Goal: Task Accomplishment & Management: Manage account settings

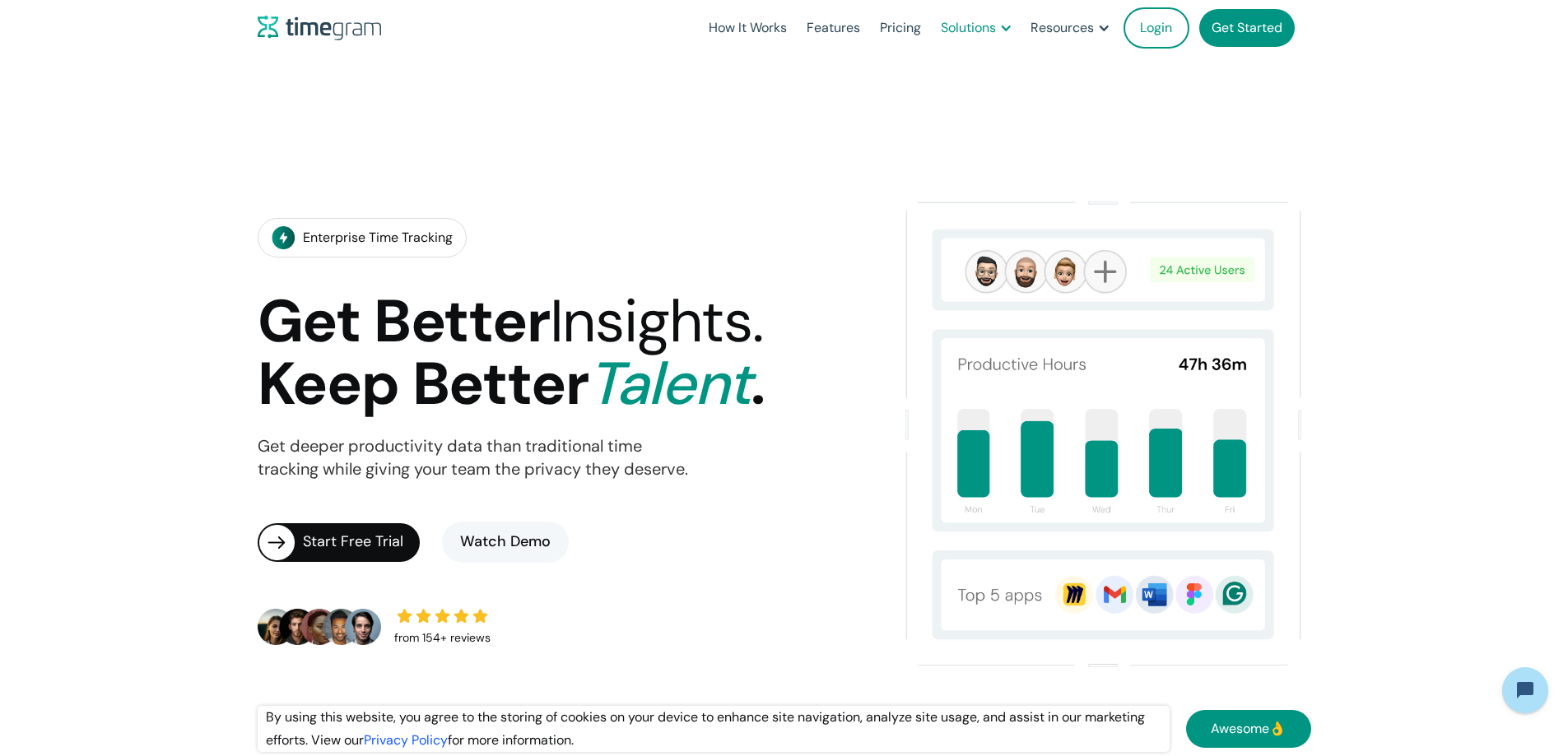
click at [999, 27] on div at bounding box center [1005, 28] width 13 height 13
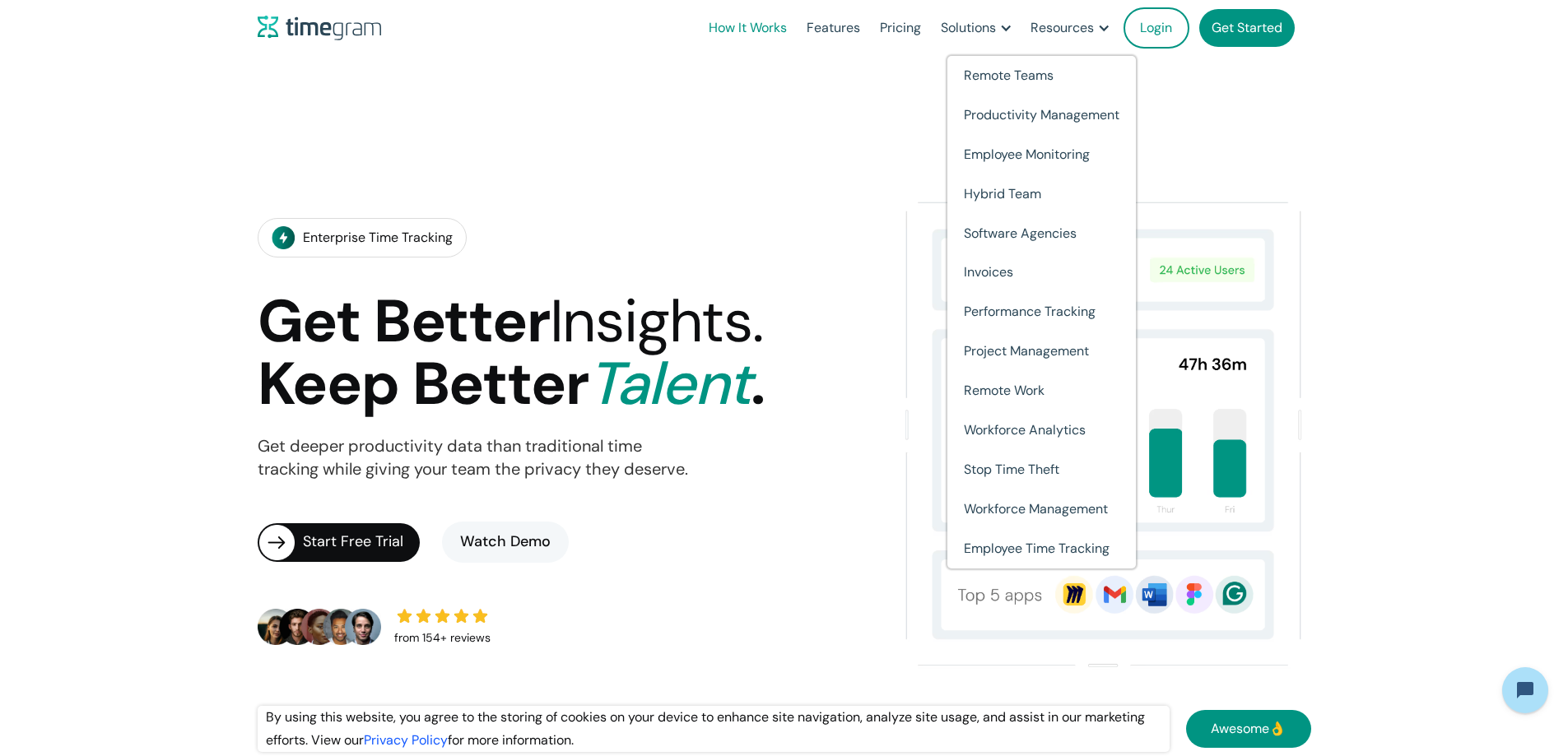
click at [699, 25] on link "How It Works" at bounding box center [748, 27] width 98 height 56
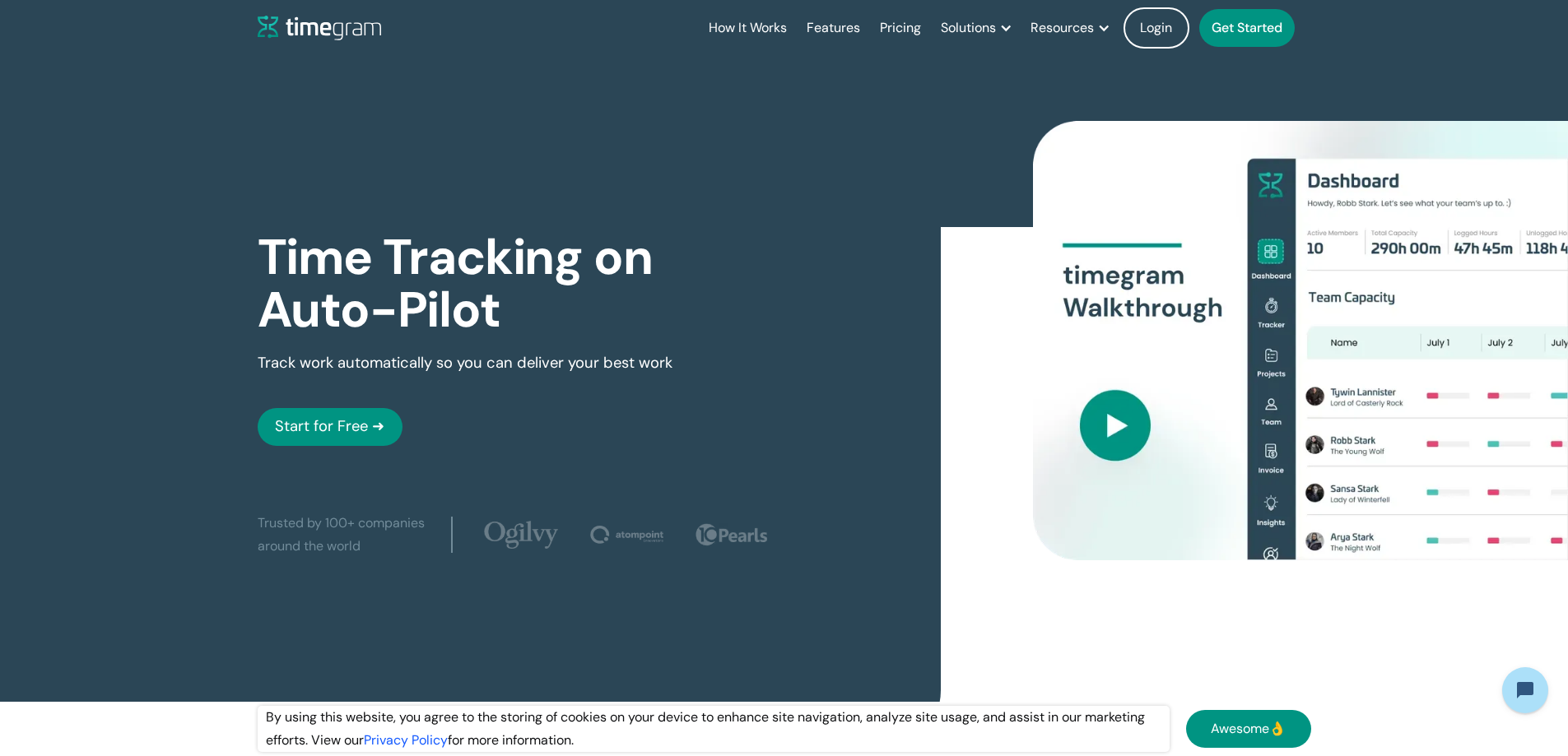
click at [1129, 28] on link "Login" at bounding box center [1156, 28] width 66 height 42
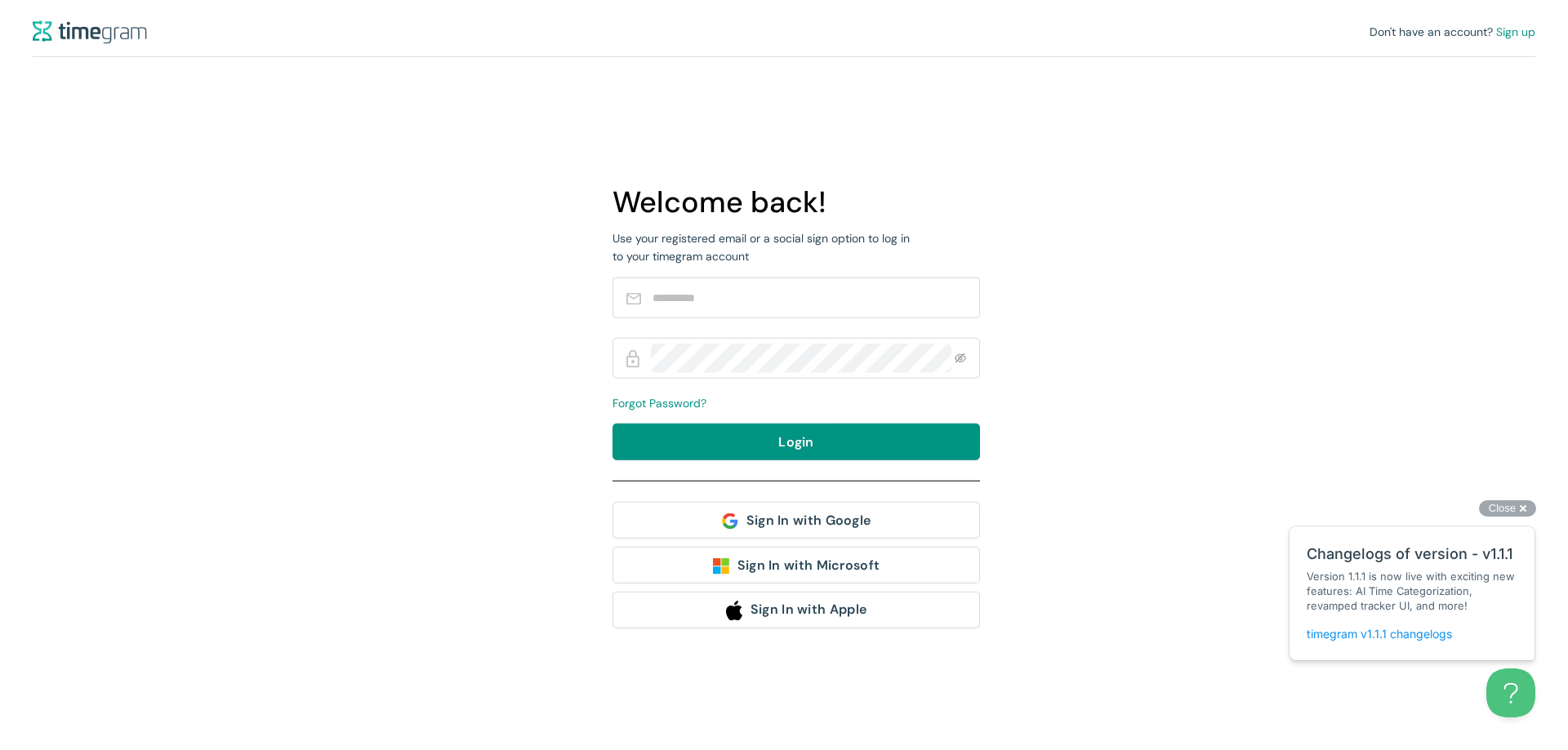
click at [1376, 631] on link "timegram v1.1.1 changelogs" at bounding box center [1379, 634] width 145 height 14
click at [1517, 682] on button "Open Beacon popover" at bounding box center [1507, 689] width 49 height 49
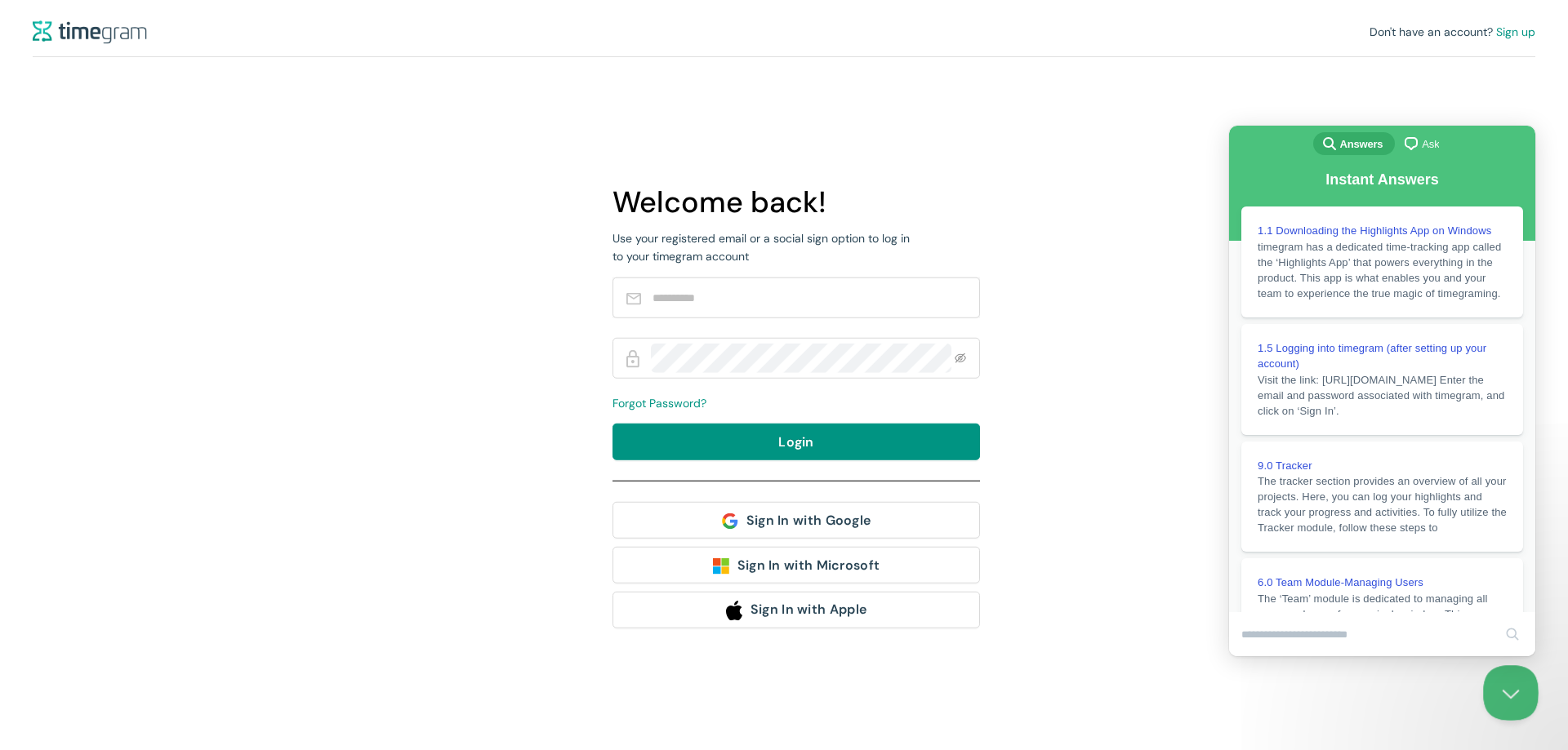
click at [1517, 682] on button "Close Beacon popover" at bounding box center [1507, 689] width 49 height 49
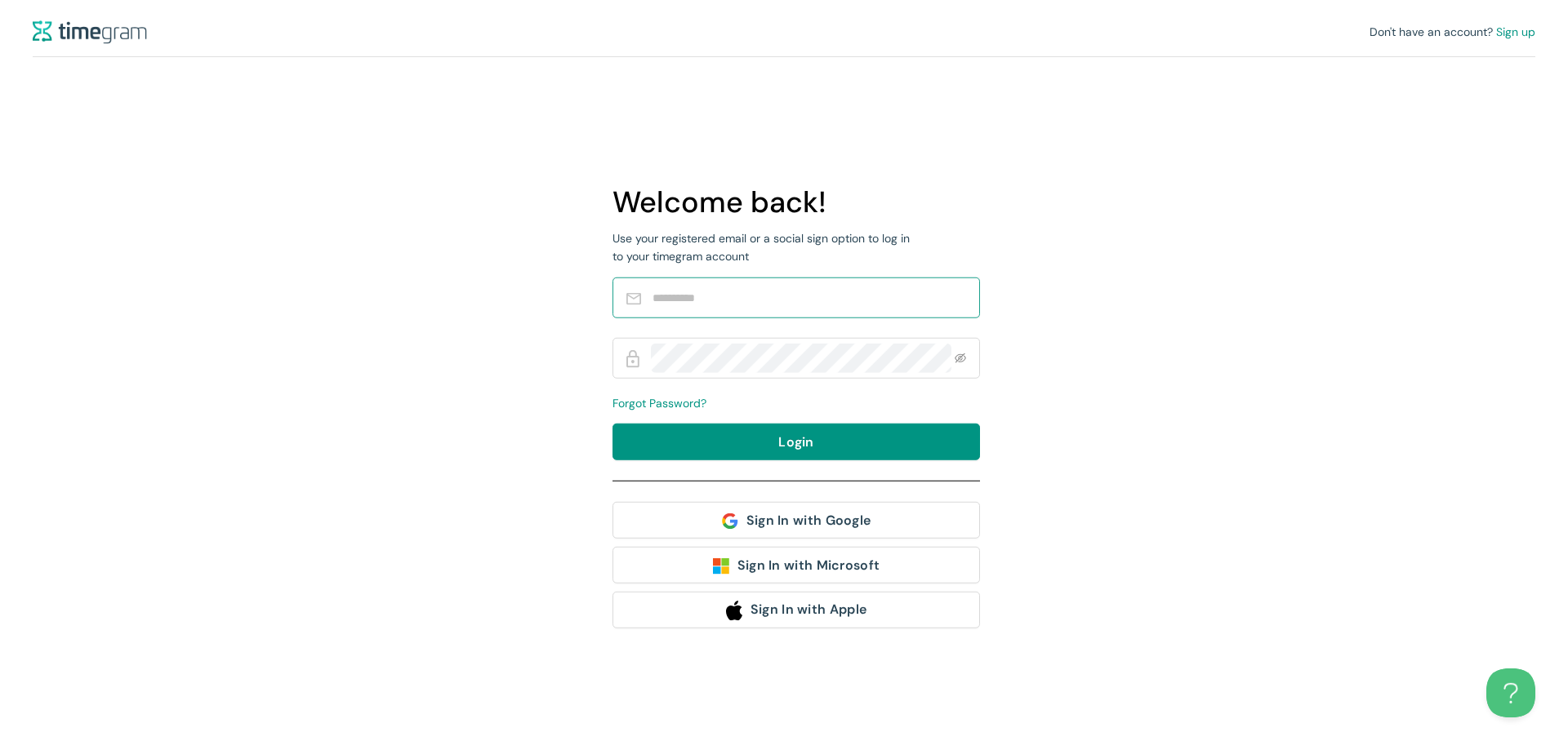
click at [714, 294] on input "text" at bounding box center [807, 298] width 310 height 30
type input "*"
type input "**********"
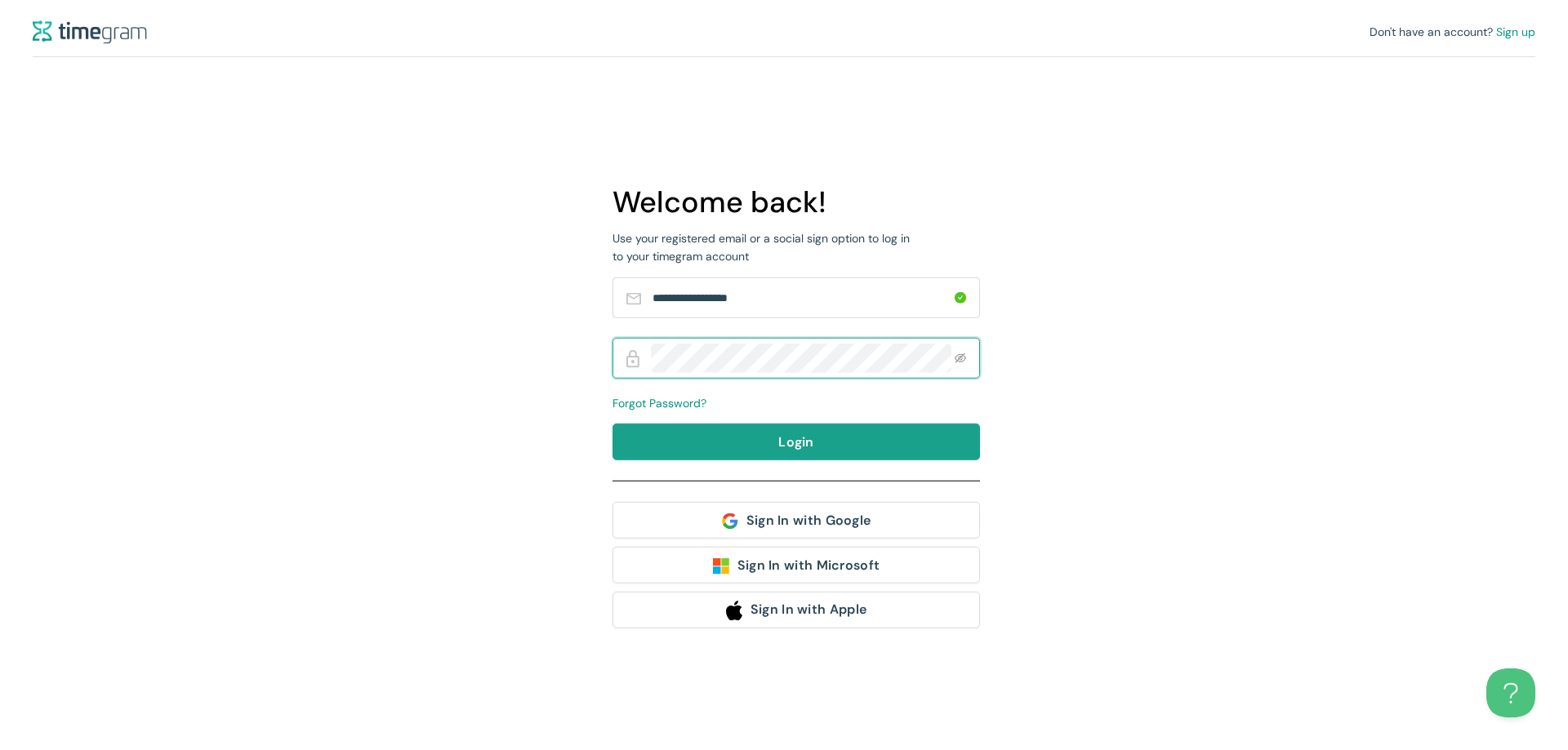
click at [815, 429] on button "Login" at bounding box center [796, 442] width 368 height 37
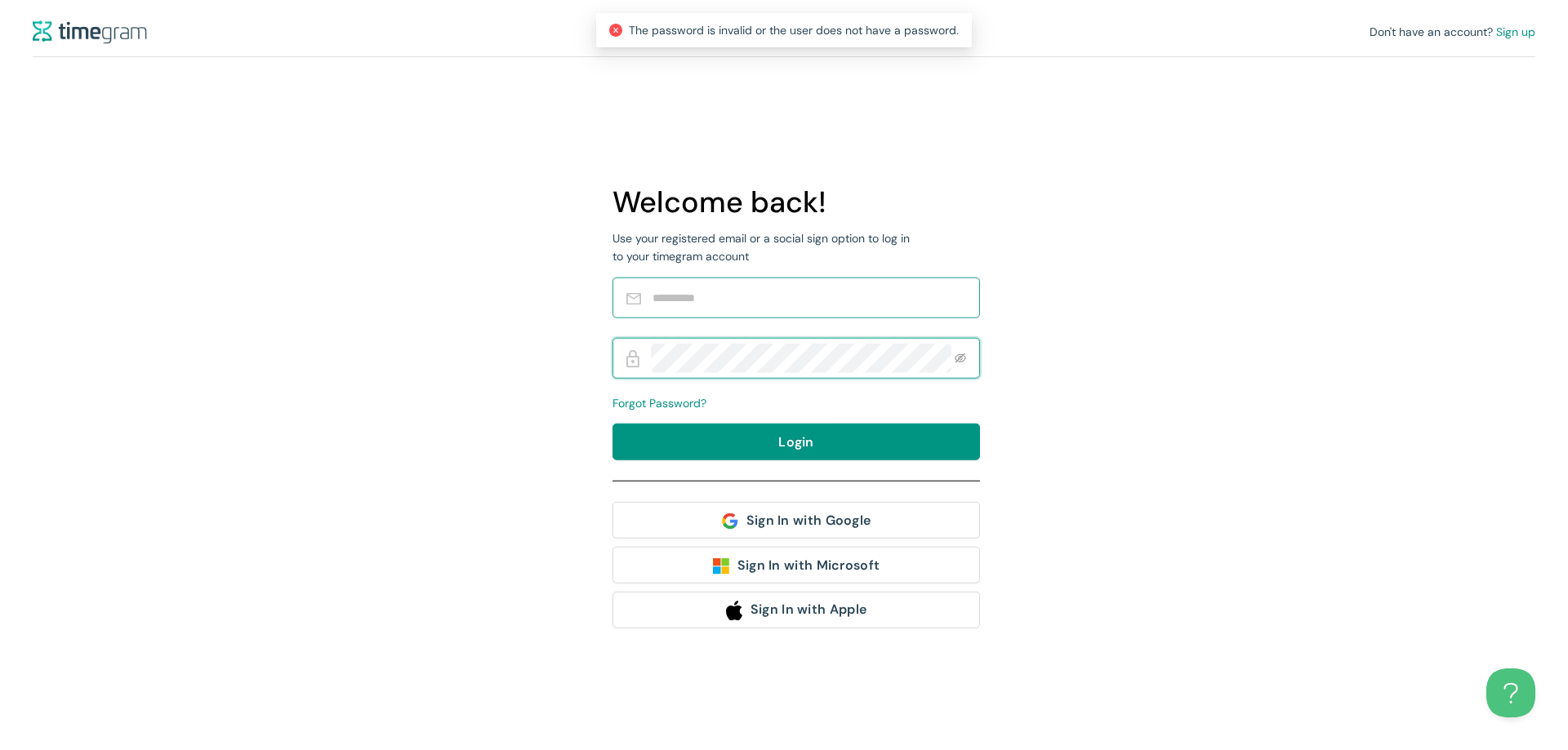
click at [826, 293] on input "text" at bounding box center [807, 298] width 310 height 30
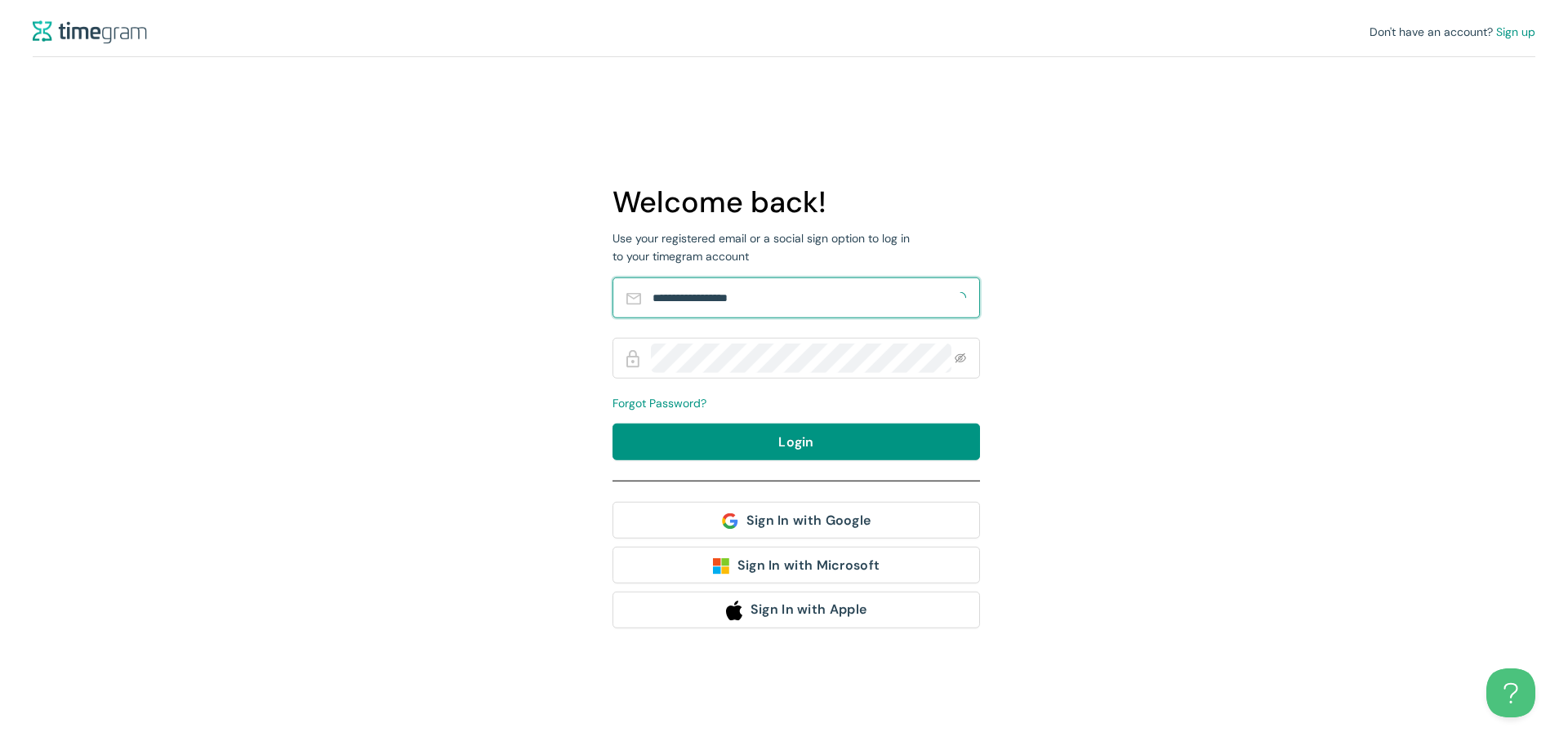
type input "**********"
click at [613, 424] on button "Login" at bounding box center [796, 442] width 368 height 37
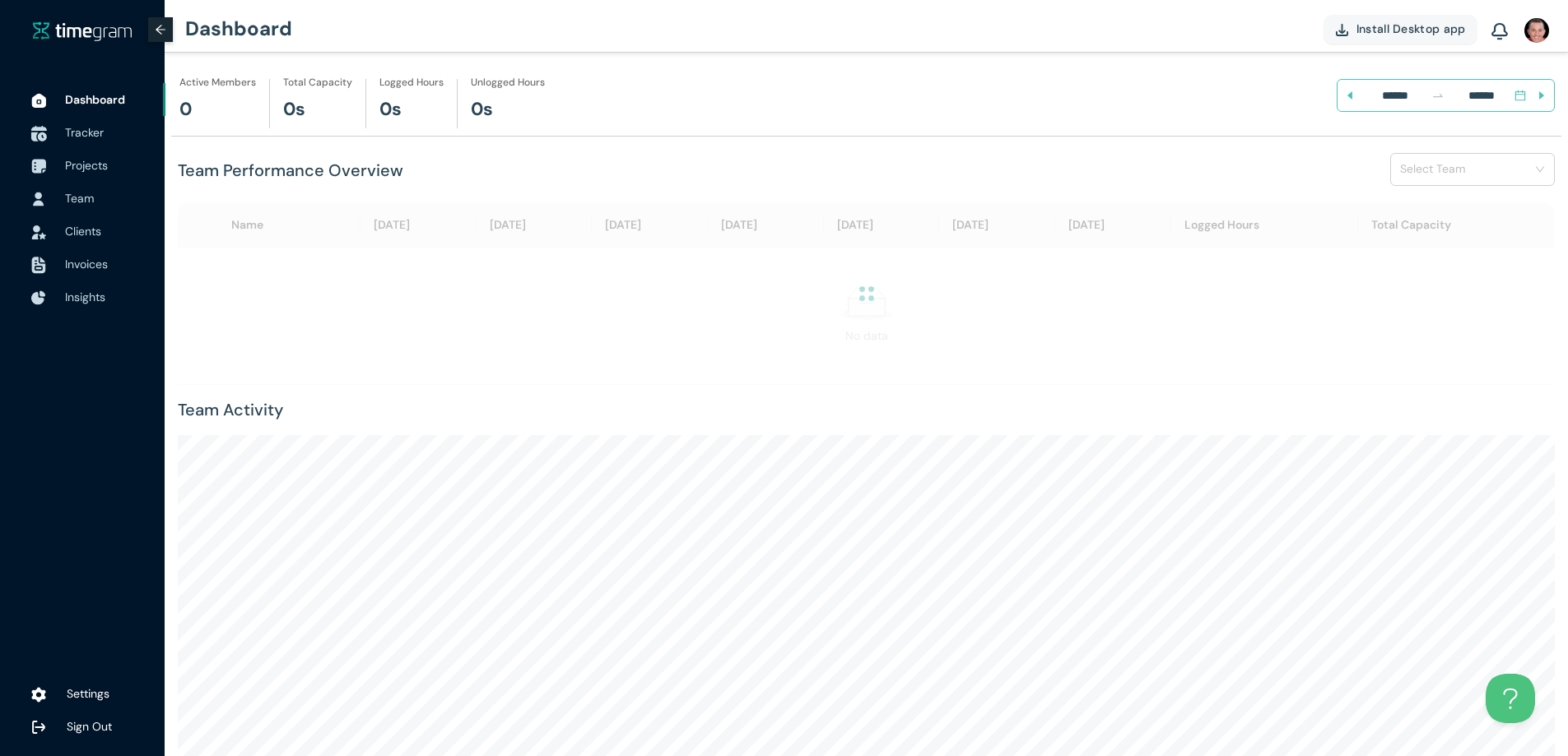
click at [78, 134] on span "Tracker" at bounding box center [84, 133] width 39 height 15
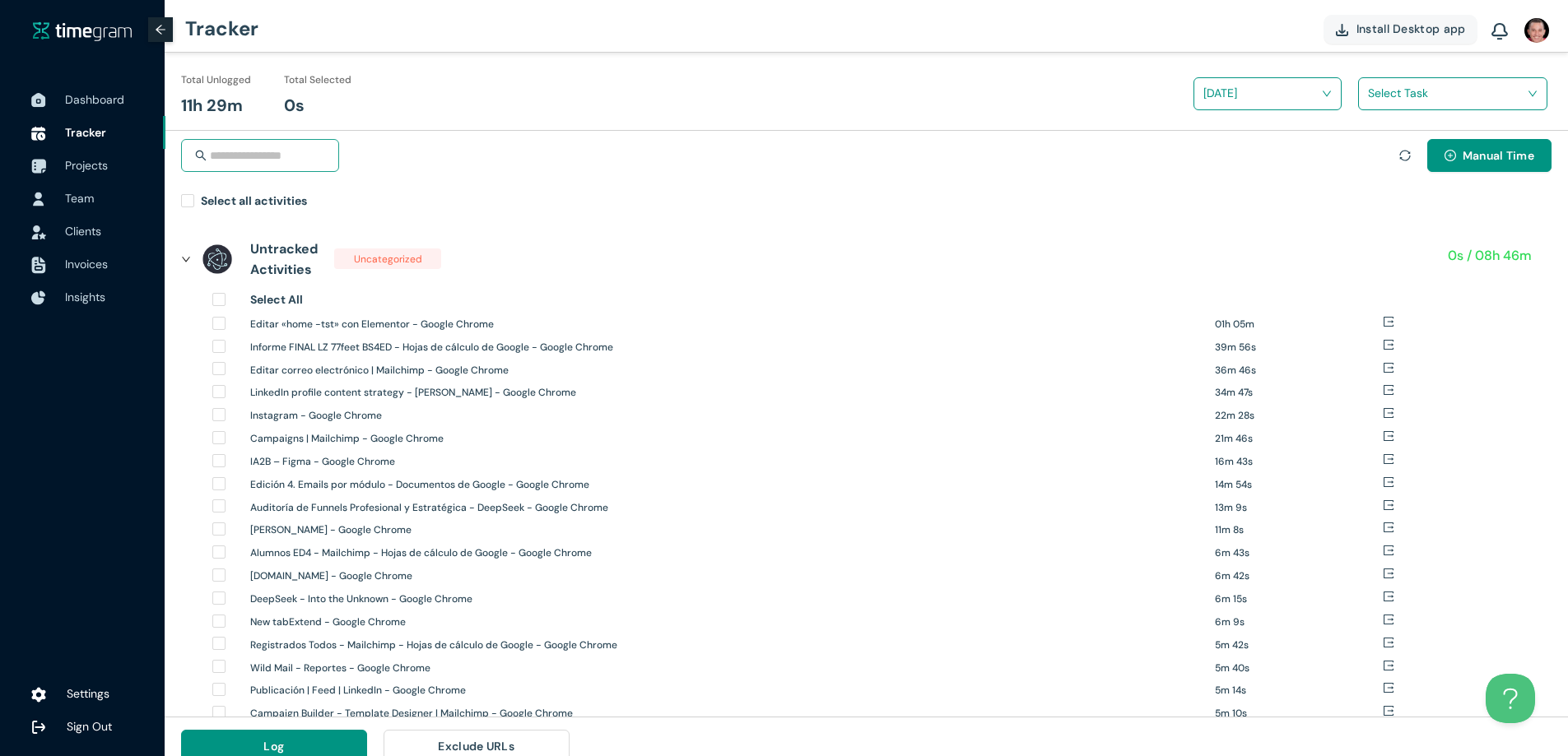
click at [275, 150] on input "search" at bounding box center [268, 155] width 116 height 30
type input "******"
click at [1399, 155] on icon "sync" at bounding box center [1405, 155] width 12 height 12
click at [269, 151] on input "******" at bounding box center [268, 155] width 116 height 30
drag, startPoint x: 271, startPoint y: 151, endPoint x: 180, endPoint y: 152, distance: 91.0
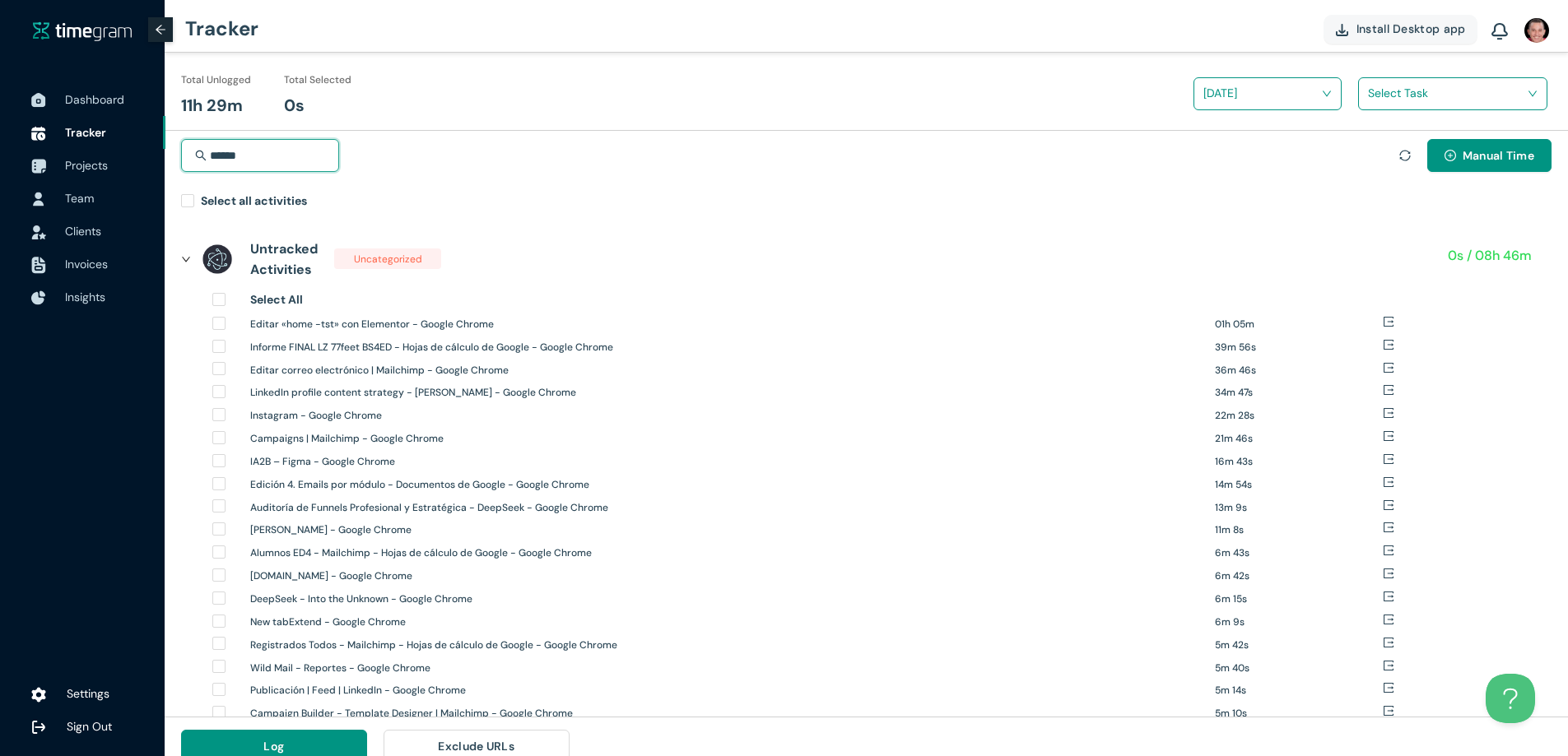
click at [180, 152] on div "****** Manual Time Select all activities" at bounding box center [866, 173] width 1403 height 85
click at [272, 155] on input "******" at bounding box center [268, 155] width 116 height 30
click at [199, 156] on icon "search" at bounding box center [201, 155] width 12 height 12
click at [272, 155] on input "******" at bounding box center [268, 155] width 116 height 30
click at [199, 205] on span "Select all activities" at bounding box center [254, 204] width 120 height 24
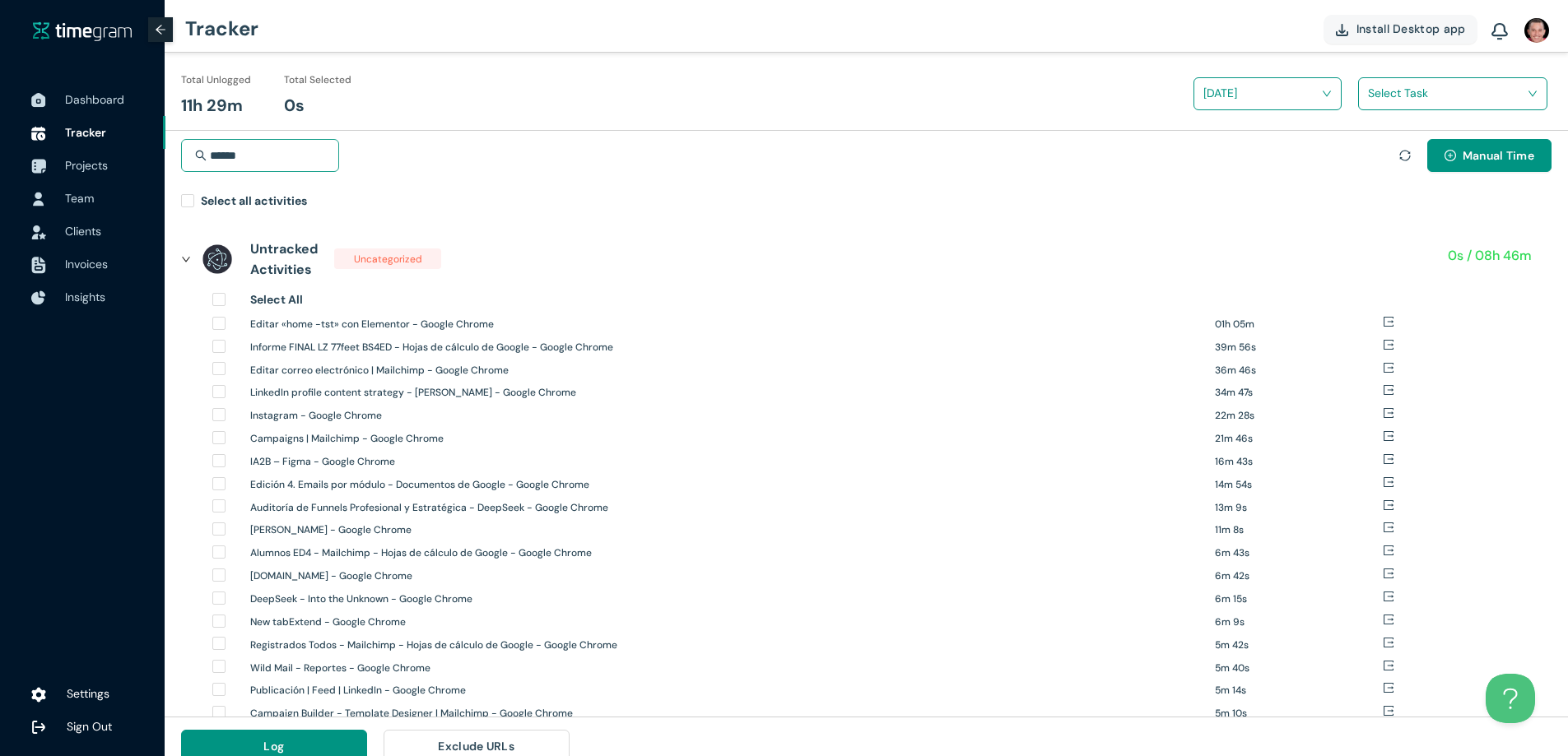
click at [279, 158] on input "******" at bounding box center [268, 155] width 116 height 30
click at [83, 166] on span "Projects" at bounding box center [86, 165] width 43 height 15
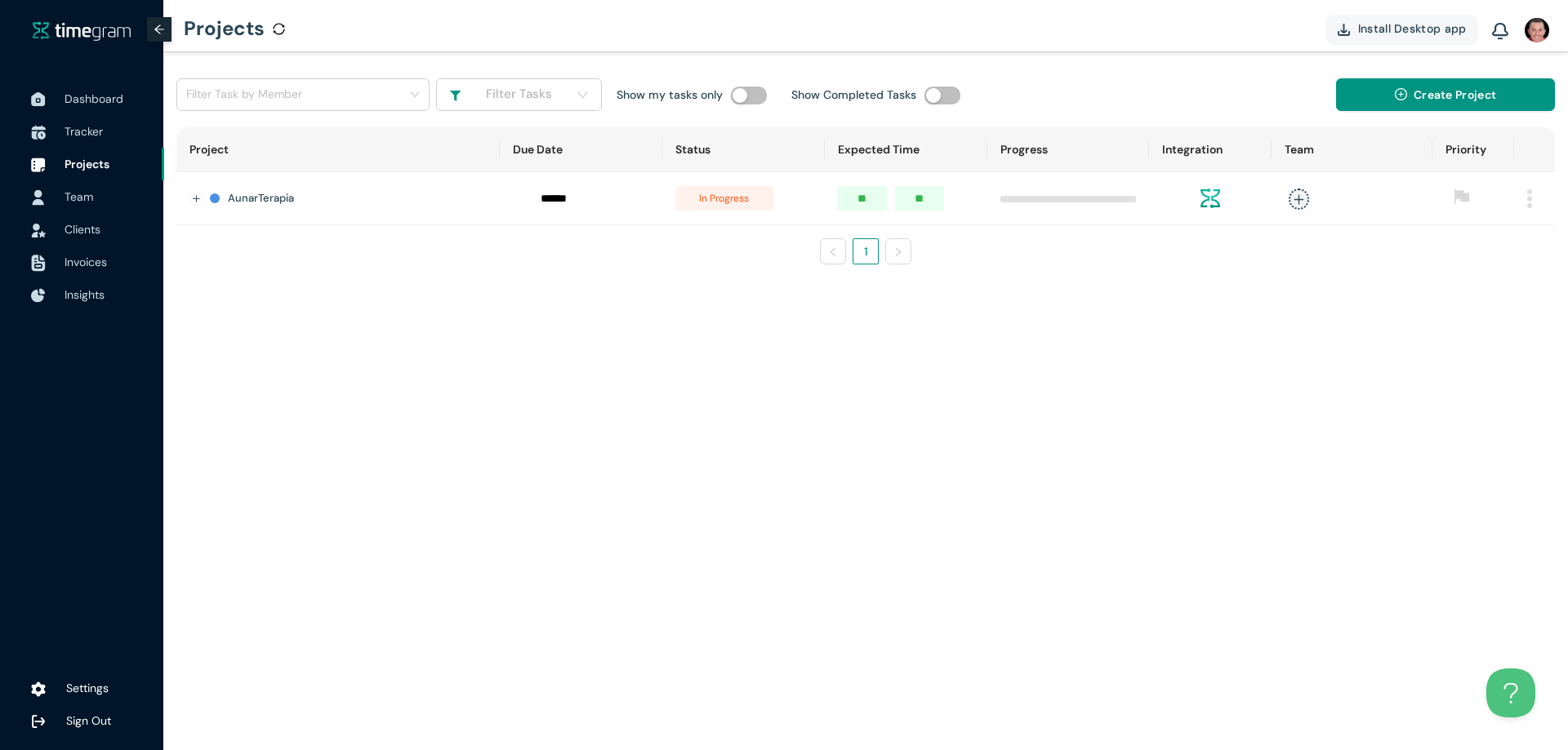
click at [86, 192] on span "Team" at bounding box center [78, 197] width 29 height 15
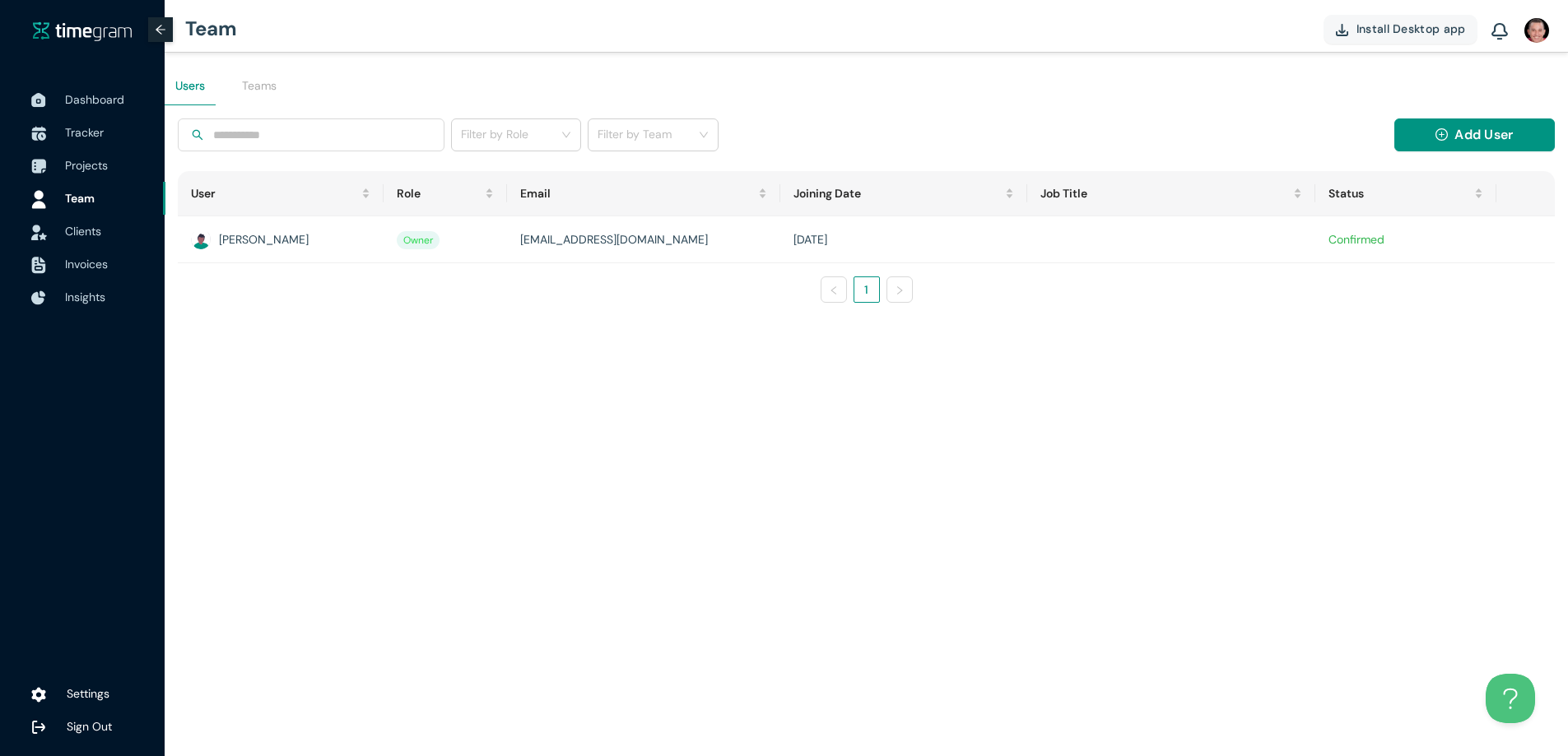
click at [88, 223] on span "Clients" at bounding box center [83, 231] width 37 height 15
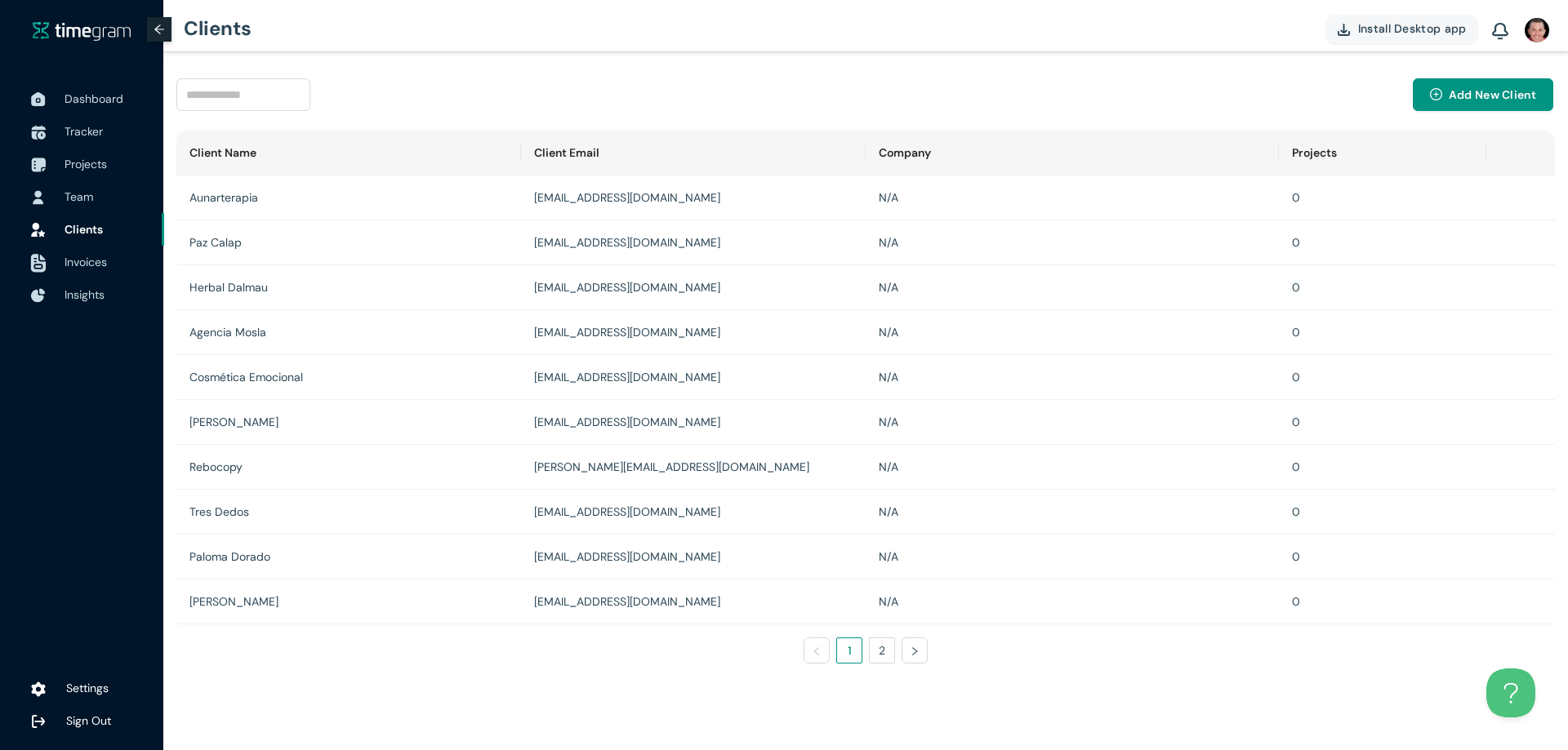
click at [93, 260] on span "Invoices" at bounding box center [86, 262] width 43 height 15
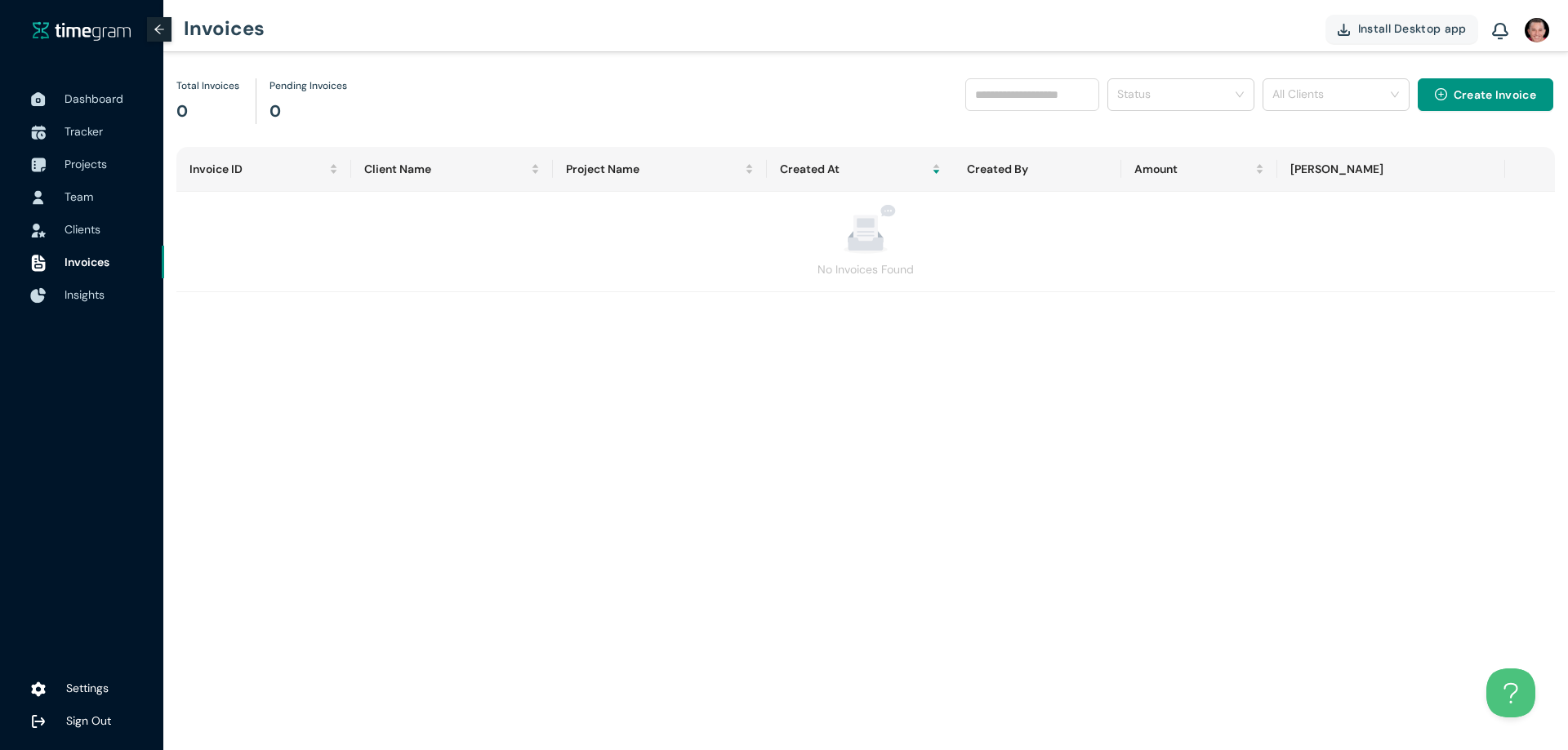
click at [96, 289] on span "Insights" at bounding box center [84, 295] width 40 height 15
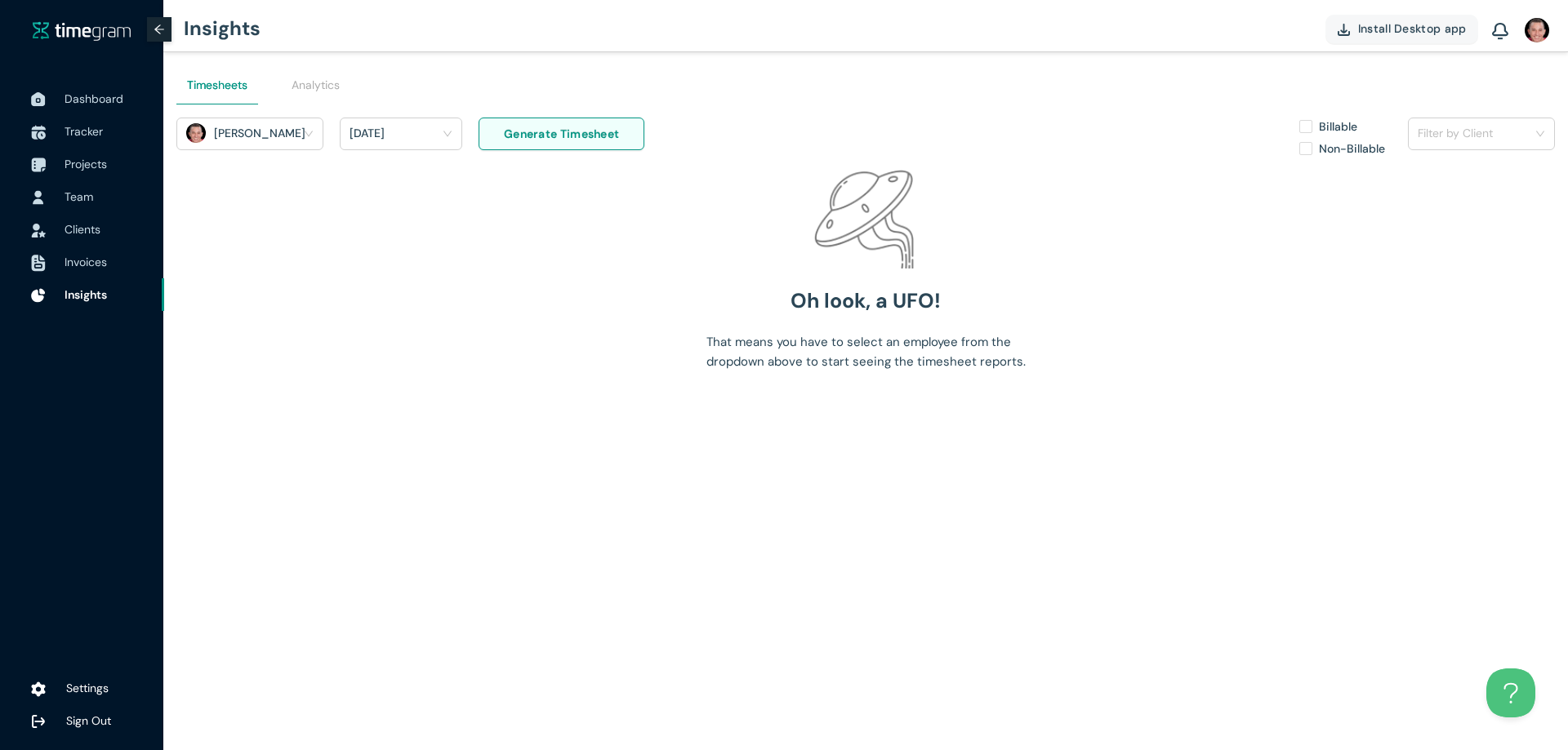
click at [358, 91] on div "Timesheets Analytics" at bounding box center [866, 84] width 1378 height 65
click at [316, 91] on div "Analytics" at bounding box center [316, 85] width 48 height 18
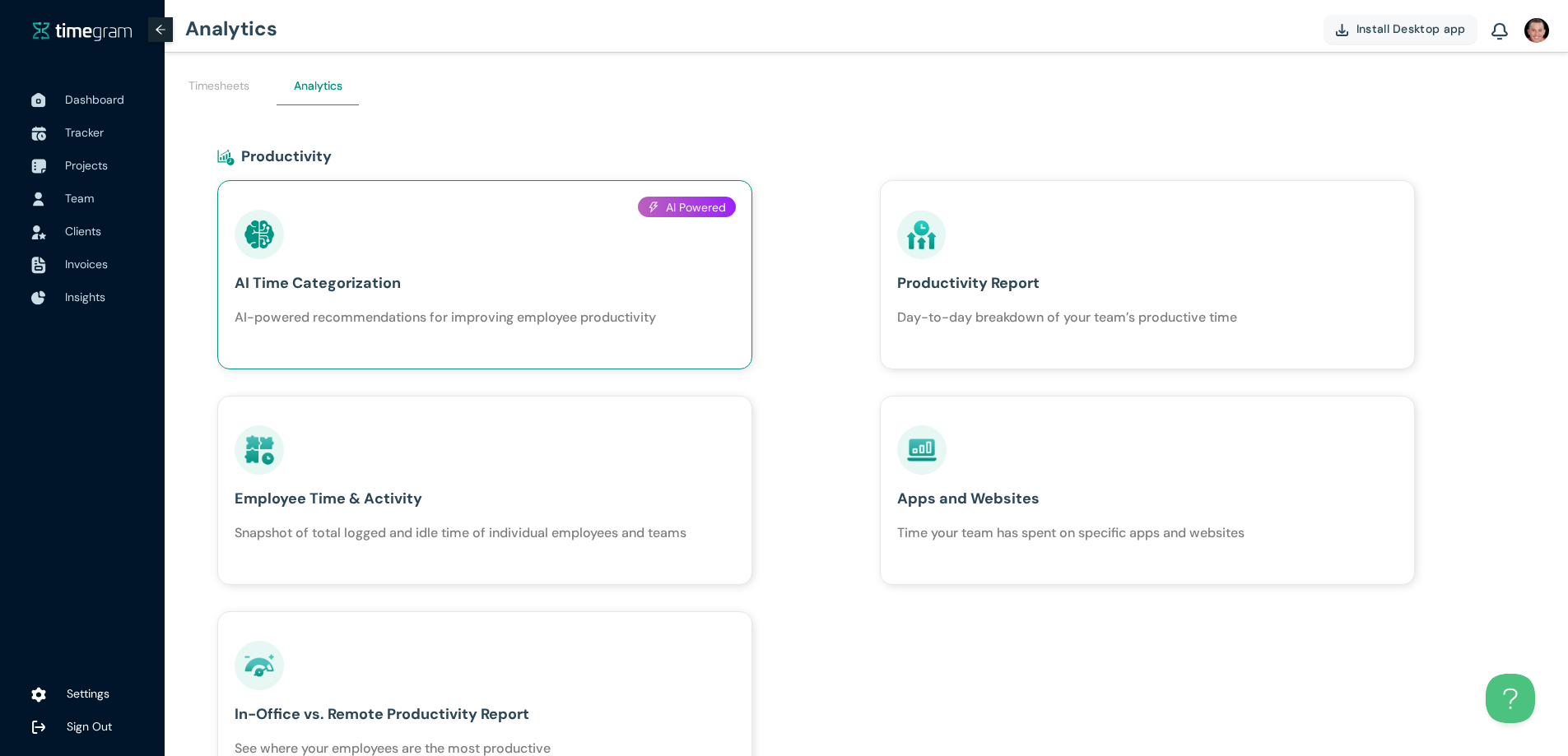
click at [308, 279] on h1 "AI Time Categorization" at bounding box center [445, 283] width 421 height 23
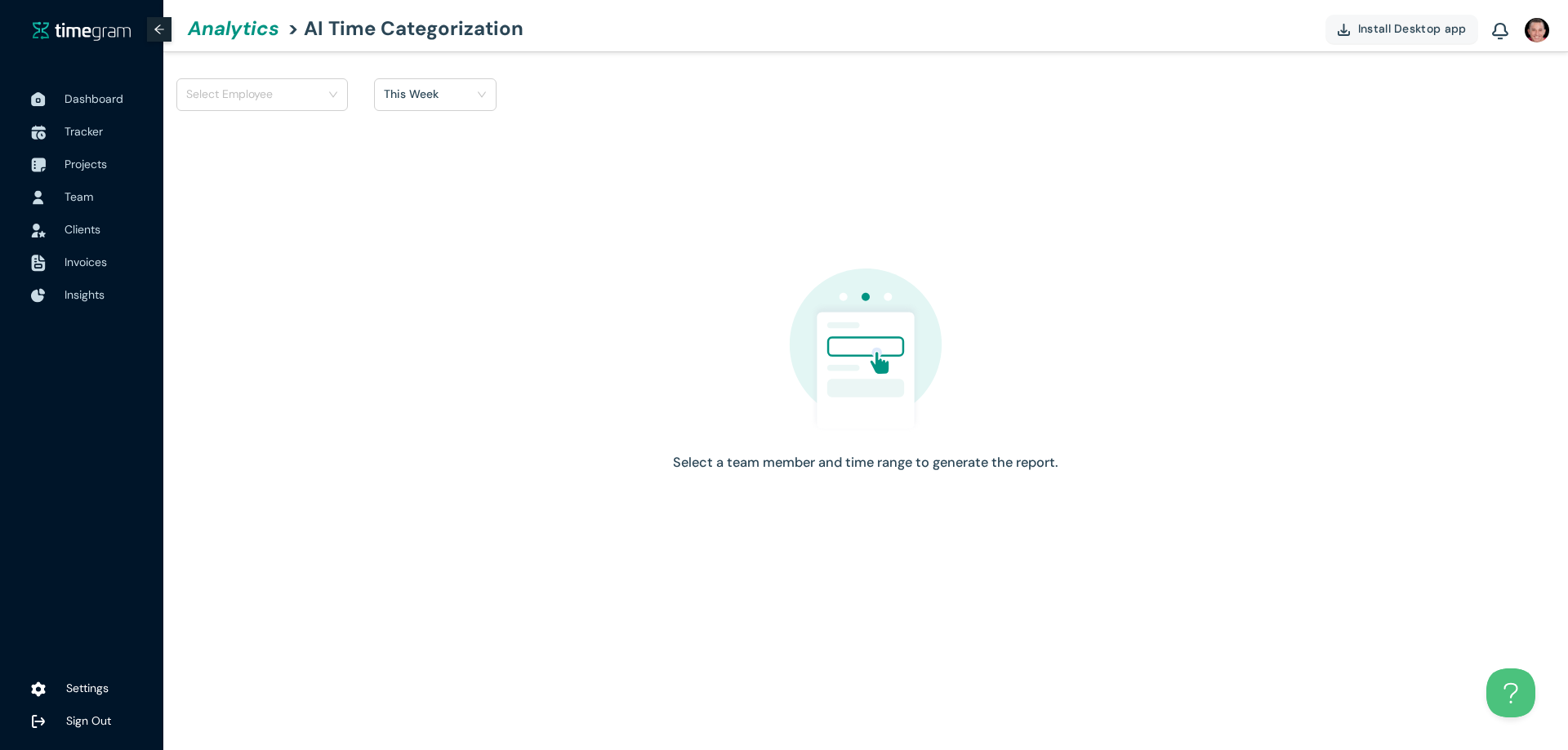
click at [302, 97] on input "search" at bounding box center [256, 94] width 140 height 25
click at [258, 137] on h1 "Francisco Francés" at bounding box center [272, 129] width 115 height 18
click at [601, 104] on button "Generate Report" at bounding box center [595, 95] width 146 height 33
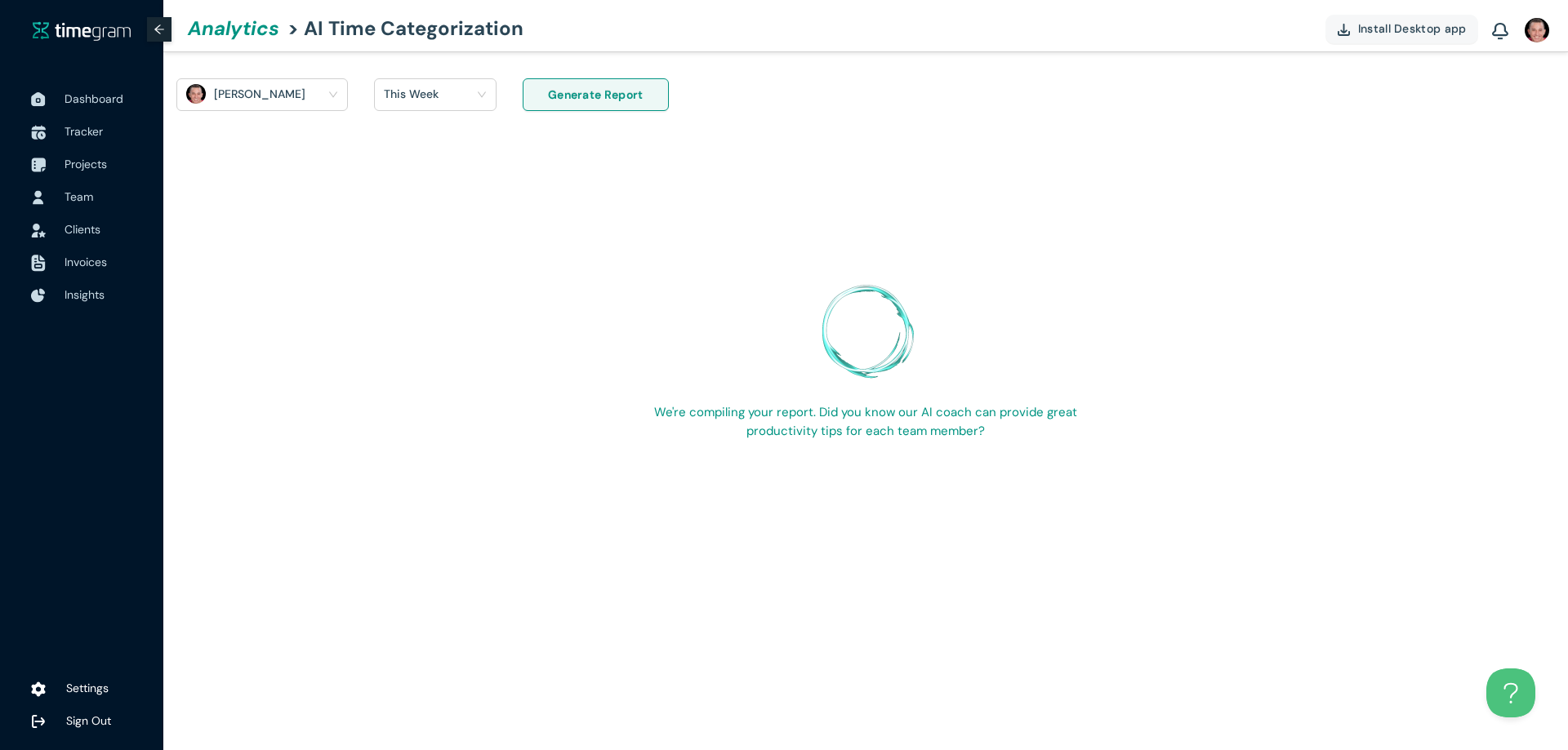
click at [1364, 29] on span "Install Desktop app" at bounding box center [1412, 29] width 109 height 18
drag, startPoint x: 90, startPoint y: 86, endPoint x: 94, endPoint y: 95, distance: 9.8
click at [90, 86] on span "Dashboard" at bounding box center [107, 99] width 87 height 33
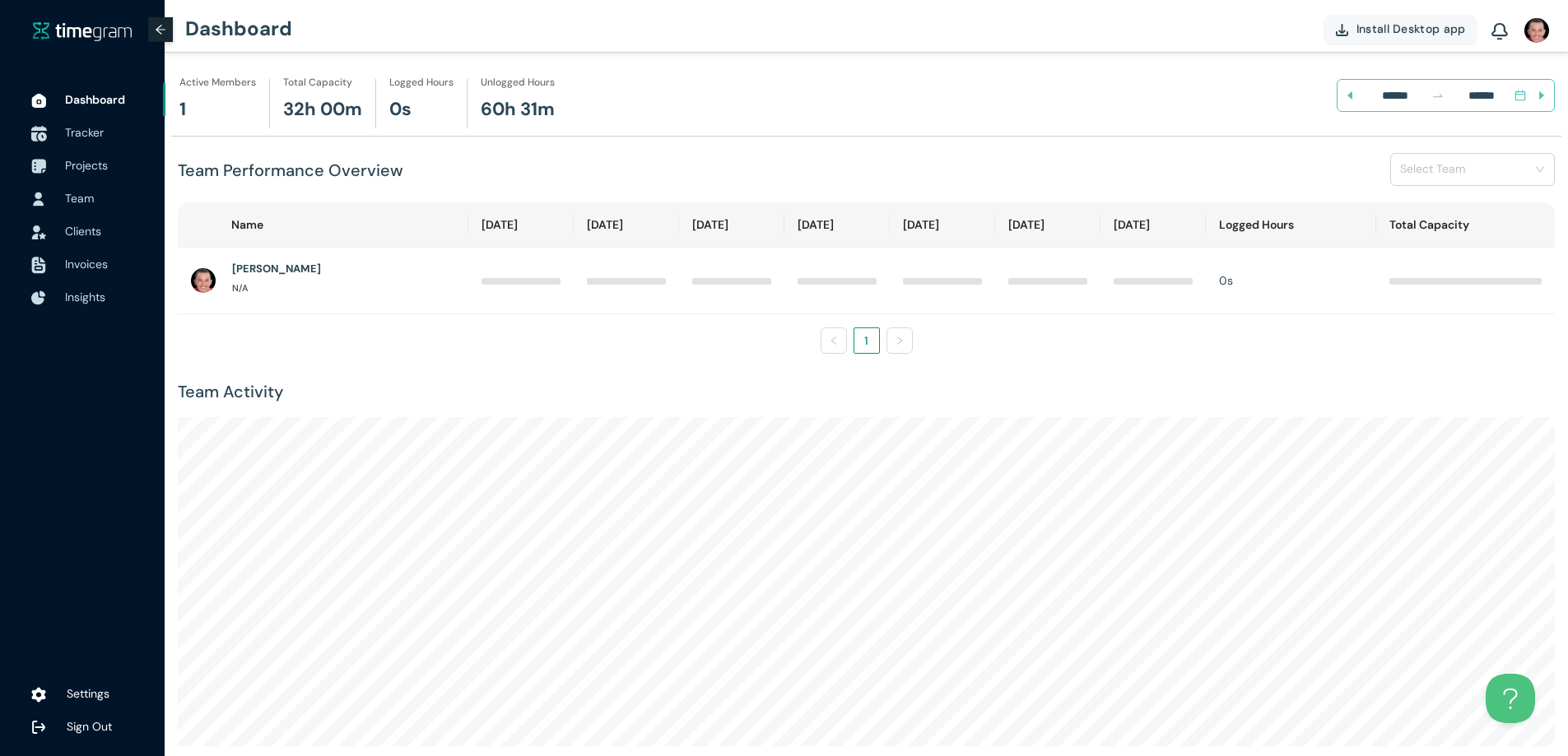
click at [84, 134] on span "Tracker" at bounding box center [84, 133] width 39 height 15
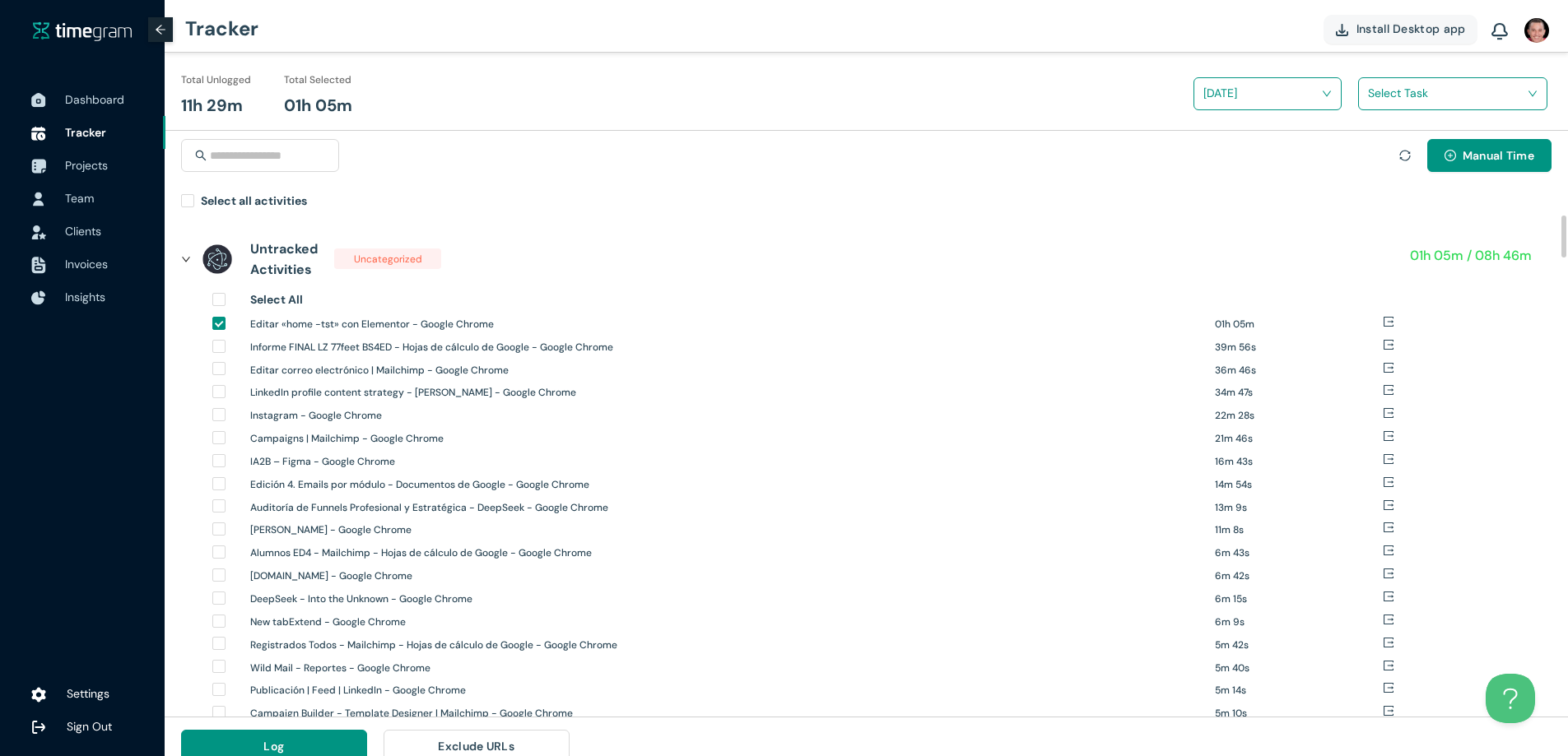
click at [218, 450] on div "Campaigns | Mailchimp - Google Chrome 21m 46s" at bounding box center [773, 440] width 1120 height 23
click at [219, 567] on label at bounding box center [219, 575] width 13 height 18
click at [219, 470] on div "IA2B – Figma - Google Chrome 16m 43s" at bounding box center [773, 464] width 1120 height 23
click at [263, 152] on input "search" at bounding box center [268, 155] width 116 height 30
type input "****"
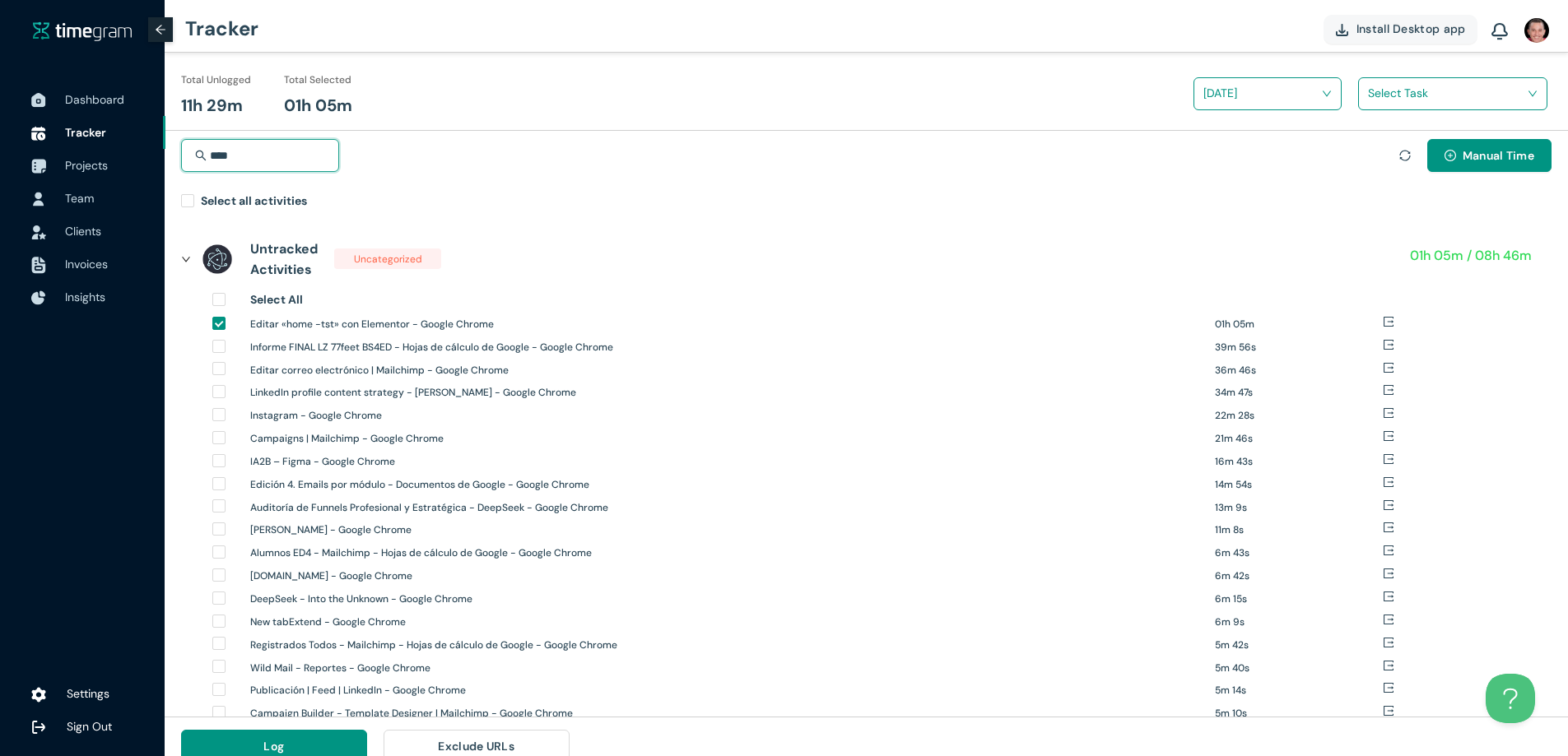
click at [1405, 91] on input "search" at bounding box center [1447, 93] width 158 height 25
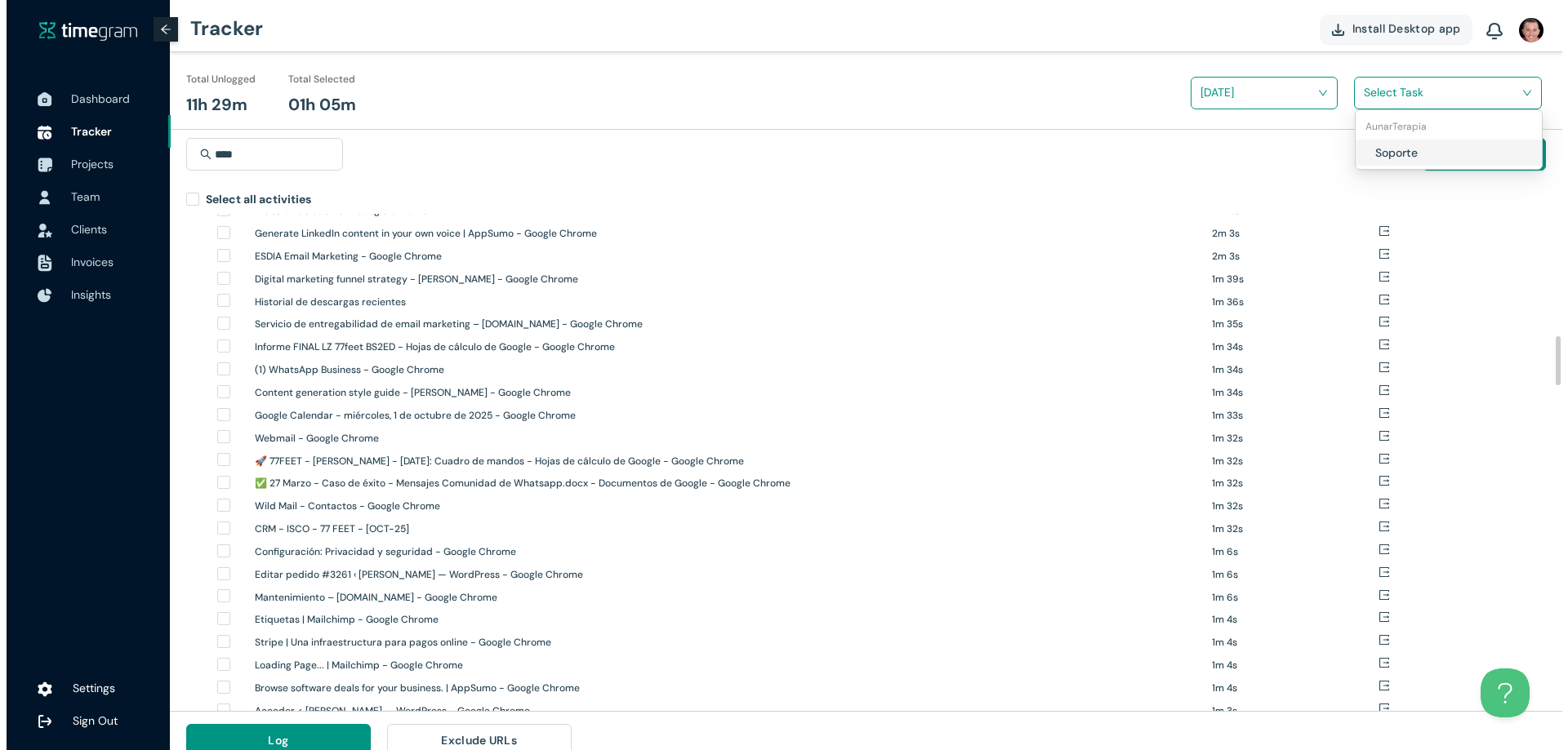
scroll to position [1306, 0]
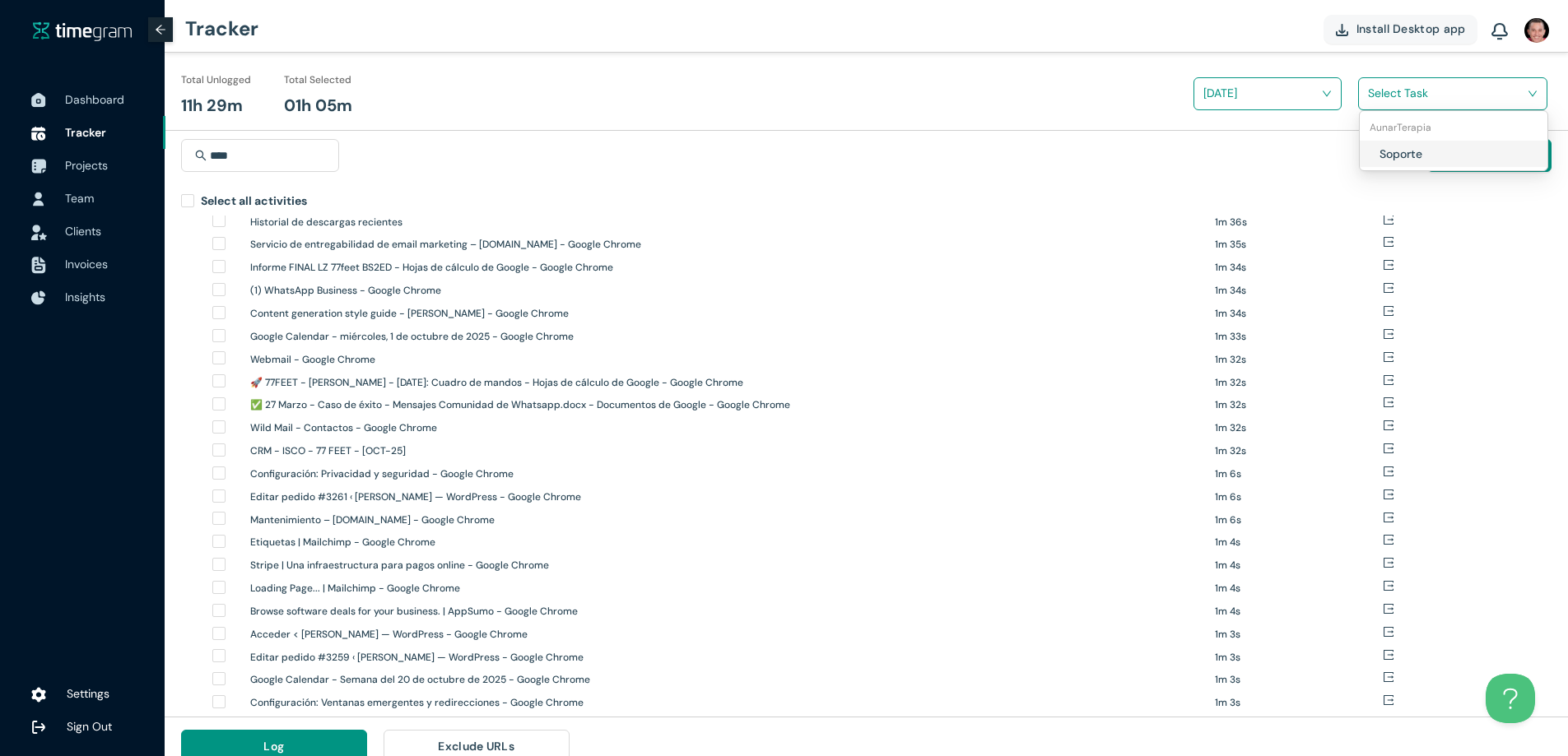
click at [77, 226] on span "Clients" at bounding box center [83, 231] width 37 height 15
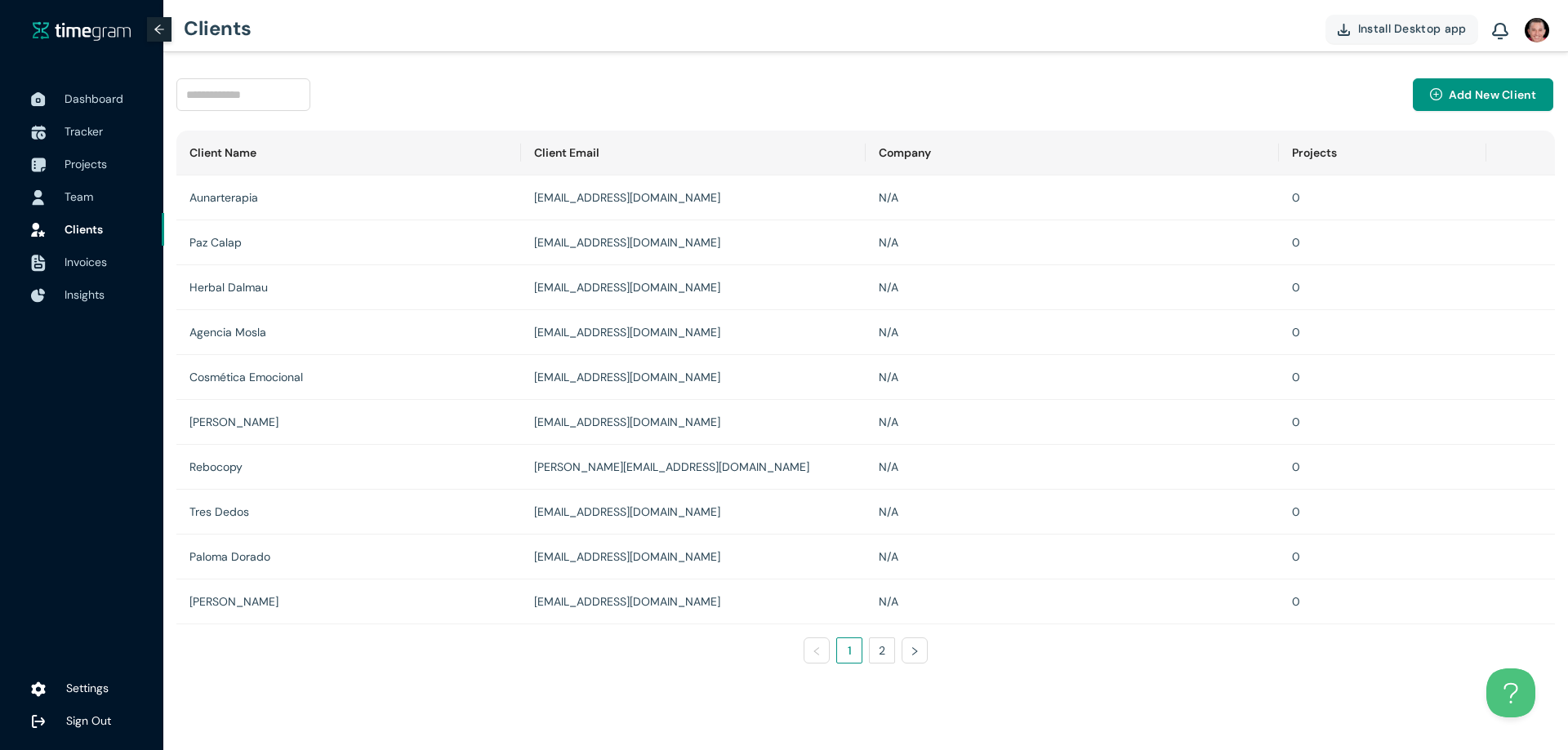
click at [83, 199] on span "Team" at bounding box center [78, 197] width 29 height 15
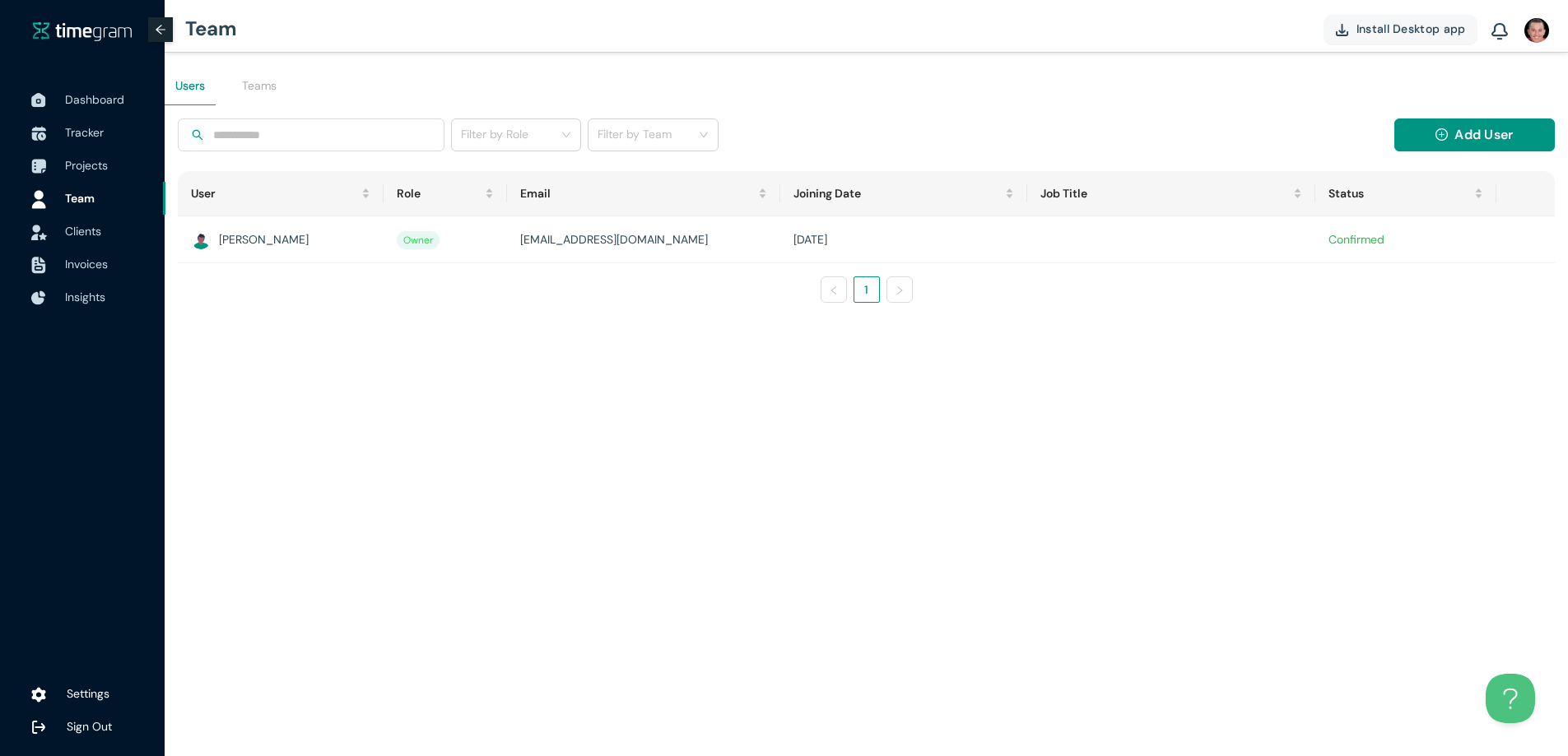
click at [79, 233] on span "Clients" at bounding box center [83, 231] width 37 height 15
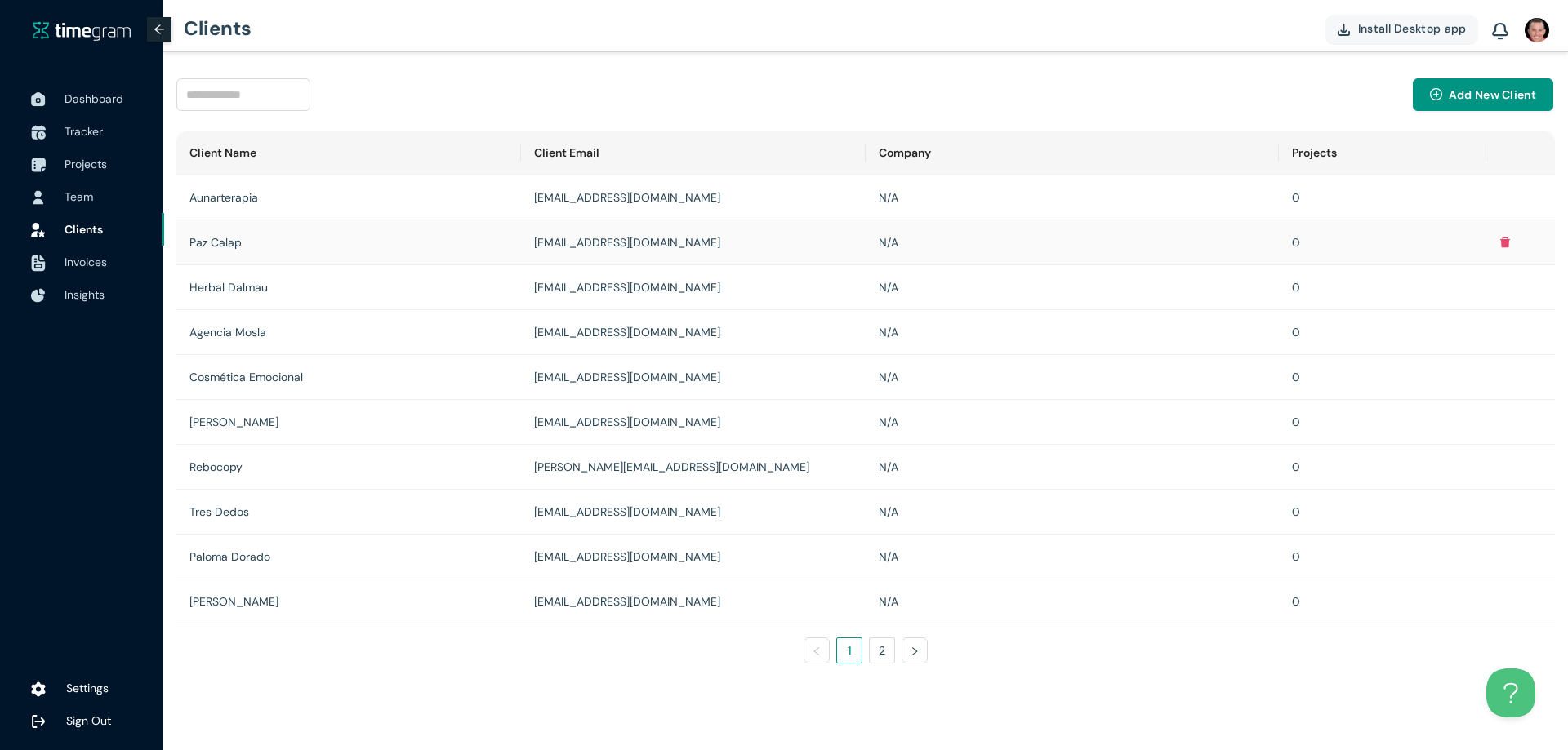
click at [1507, 235] on td at bounding box center [1520, 242] width 68 height 45
click at [1505, 244] on icon "delete" at bounding box center [1505, 242] width 10 height 11
click at [1485, 192] on span "Yes" at bounding box center [1481, 198] width 18 height 18
click at [1500, 289] on icon "delete" at bounding box center [1505, 288] width 10 height 11
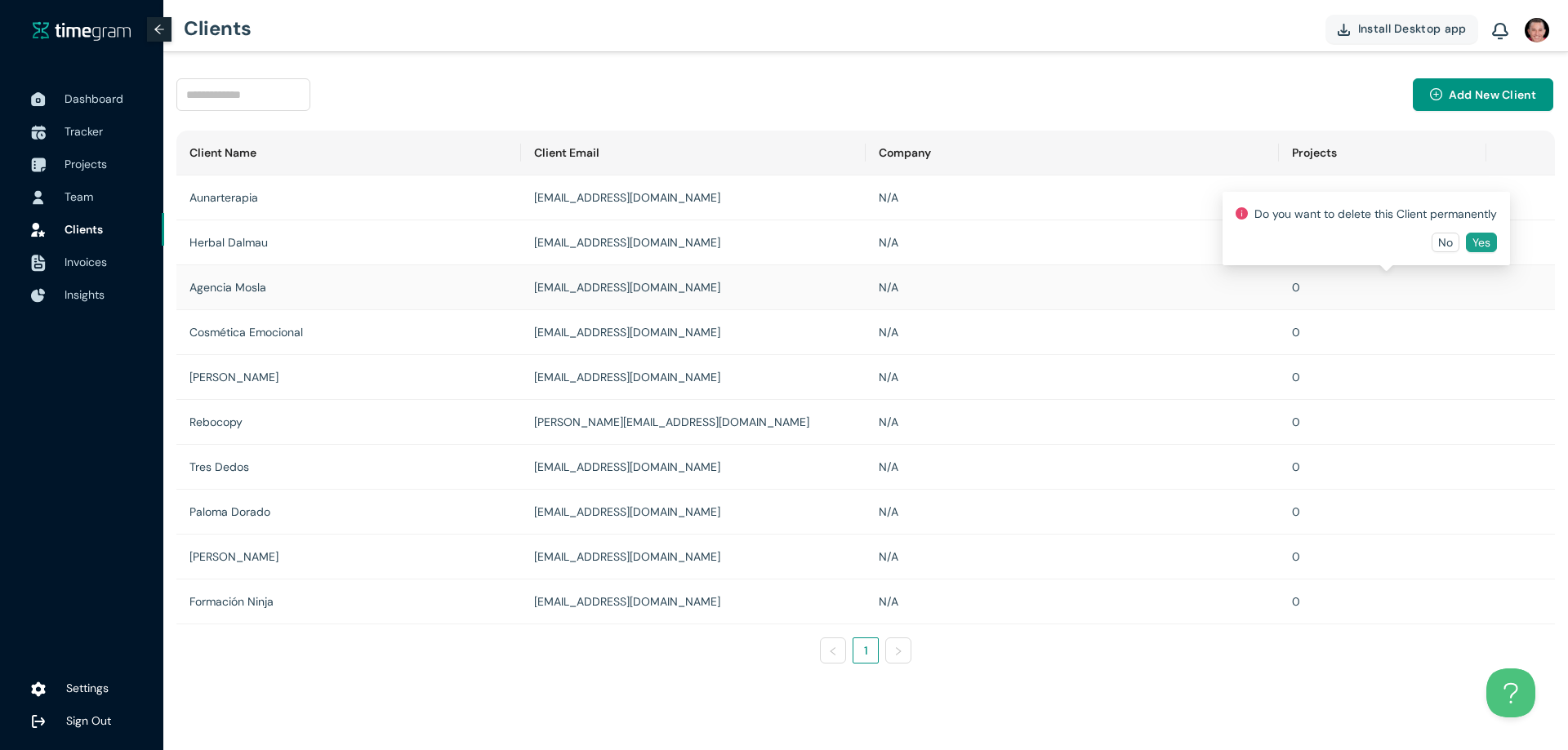
click at [1490, 238] on span "Yes" at bounding box center [1481, 242] width 18 height 18
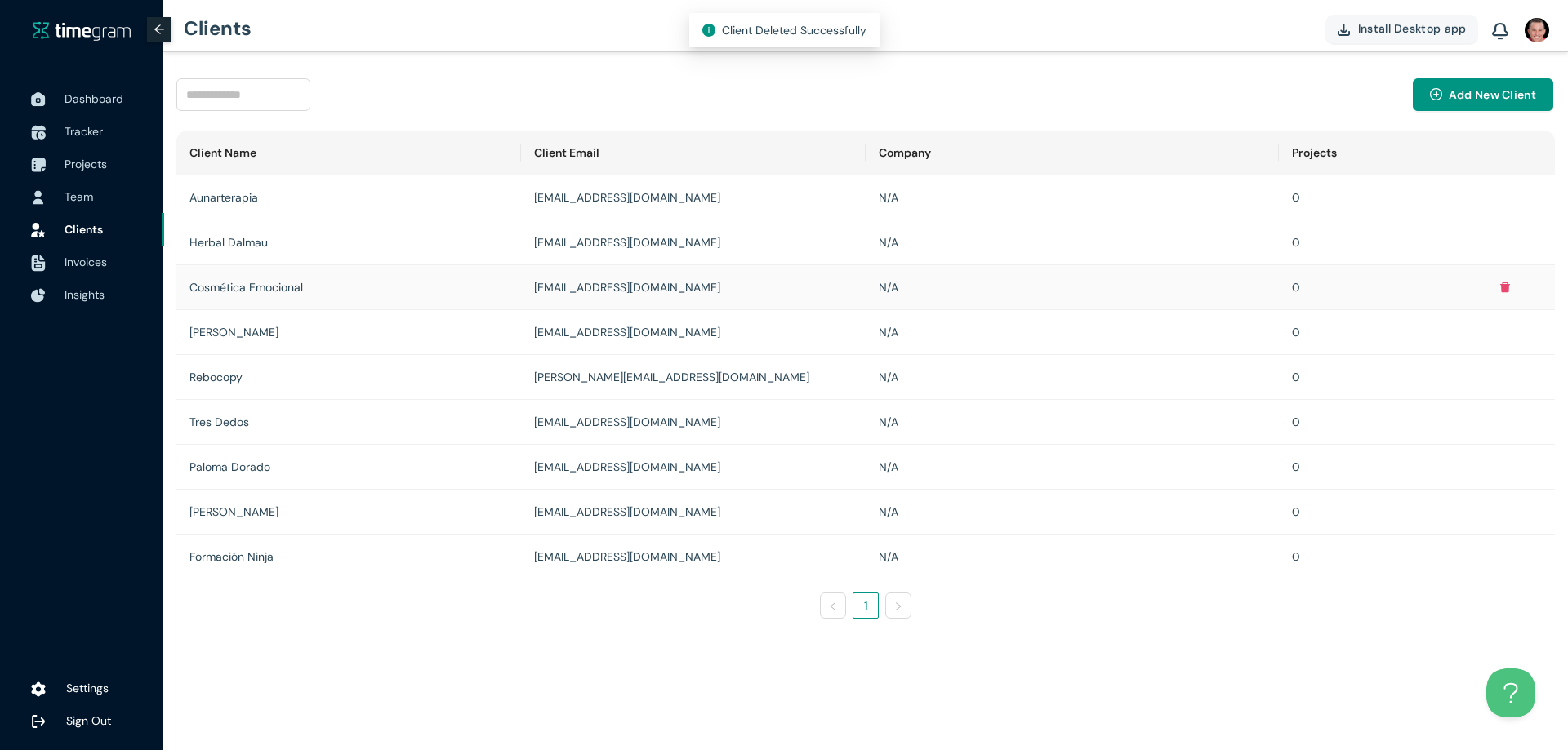
click at [299, 288] on div "Cosmética Emocional" at bounding box center [349, 288] width 318 height 18
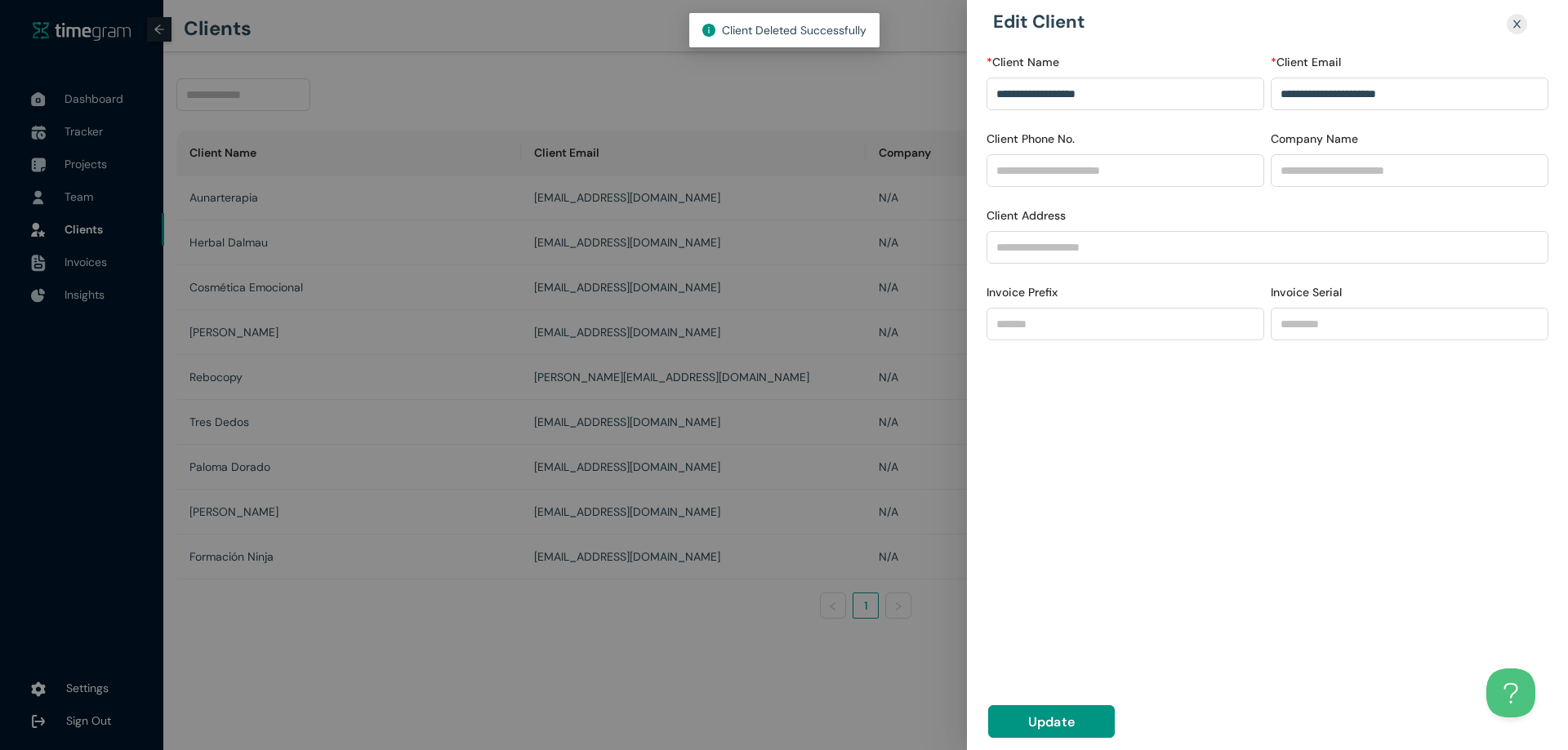
click at [786, 249] on div at bounding box center [784, 375] width 1568 height 750
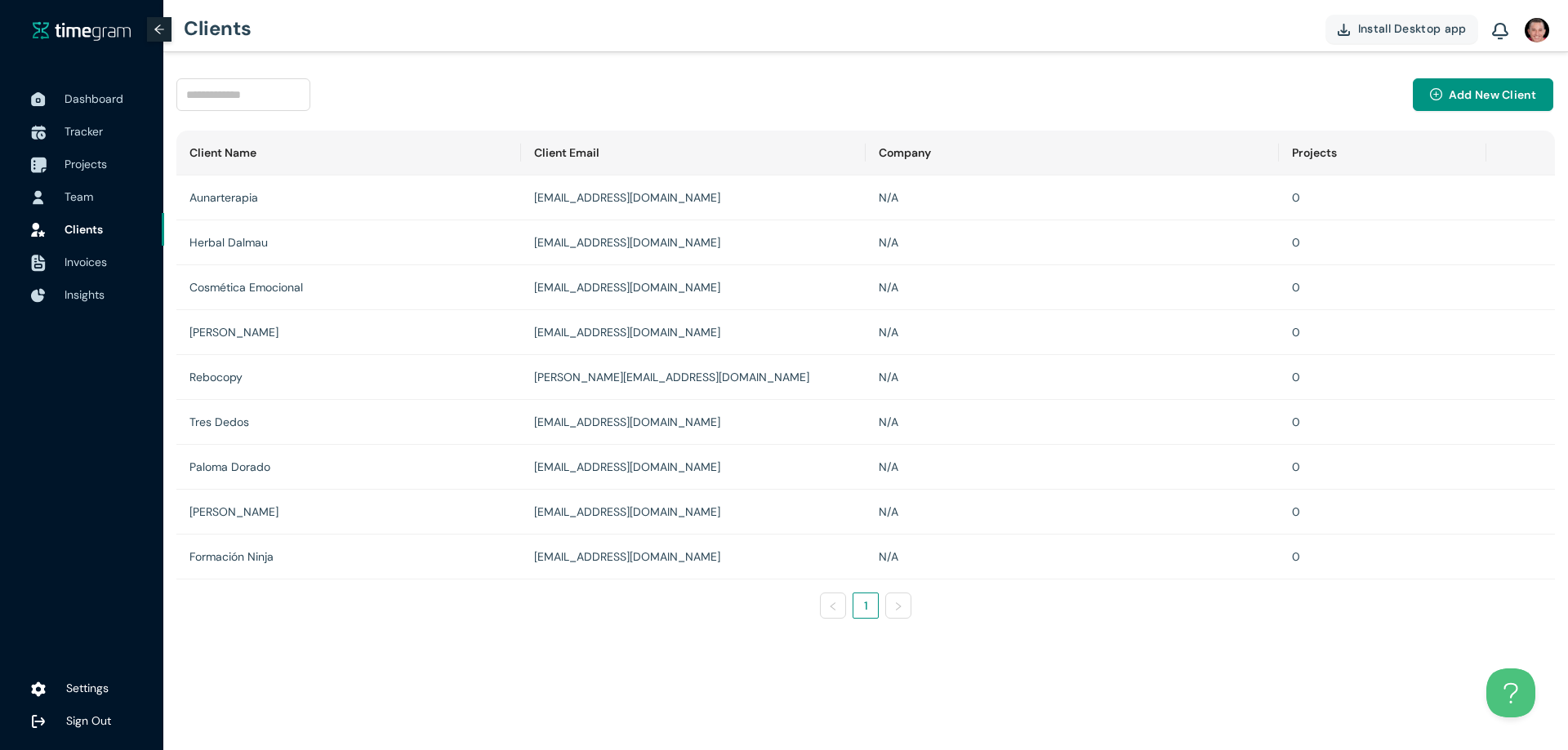
click at [79, 152] on span "Projects" at bounding box center [107, 164] width 87 height 33
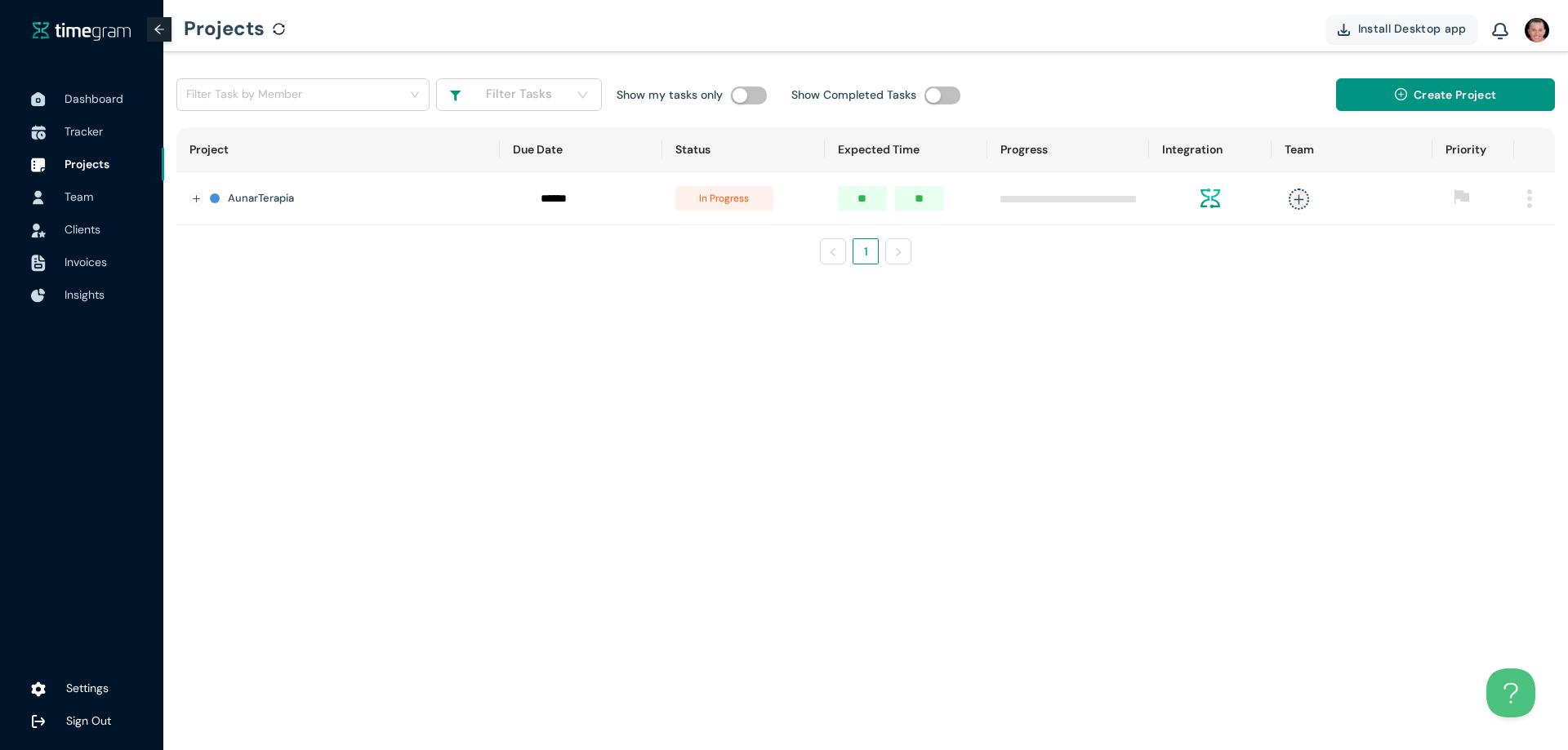
click at [288, 192] on h1 "AunarTerapia" at bounding box center [261, 199] width 66 height 16
